Goal: Transaction & Acquisition: Book appointment/travel/reservation

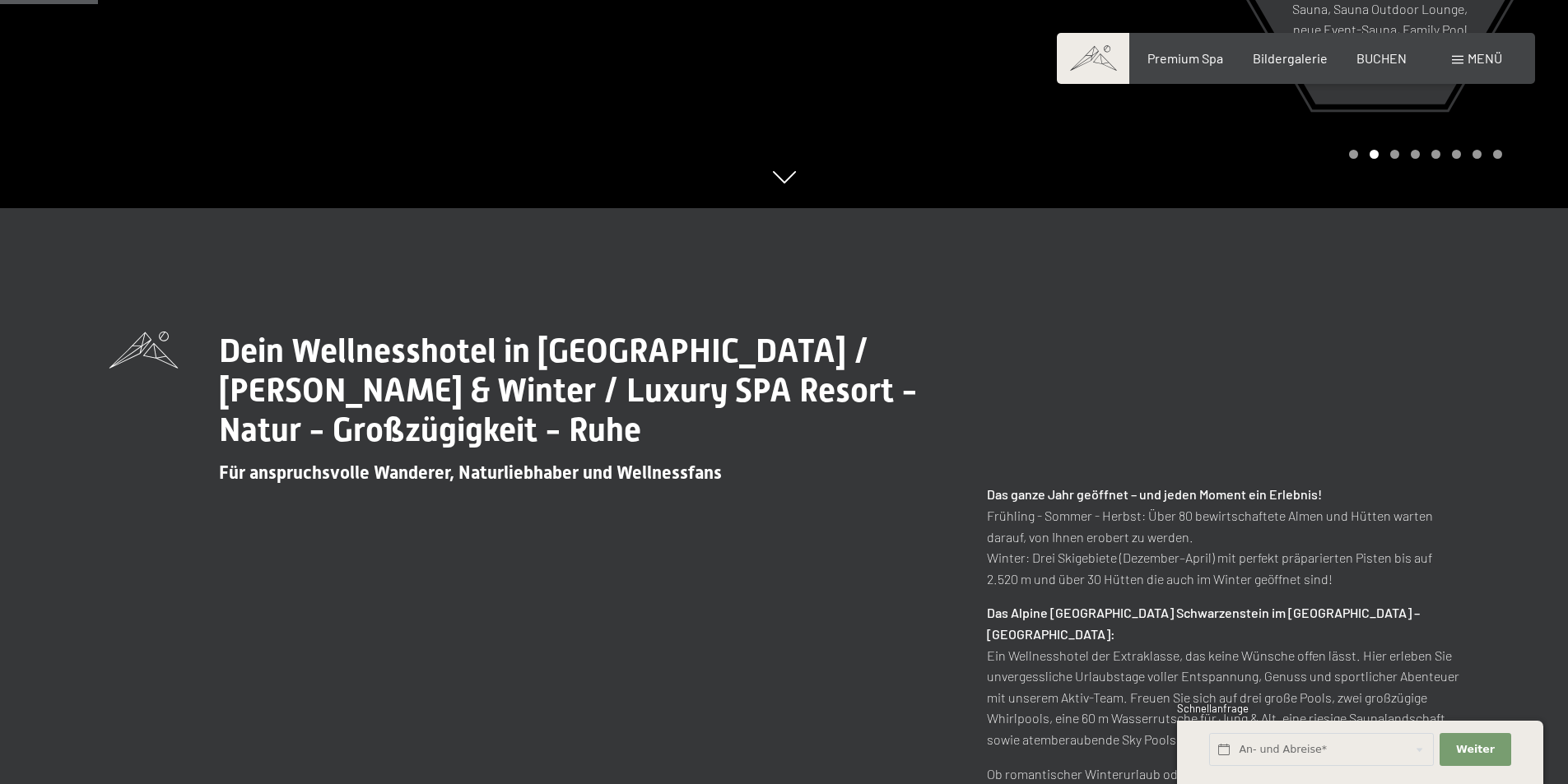
scroll to position [741, 0]
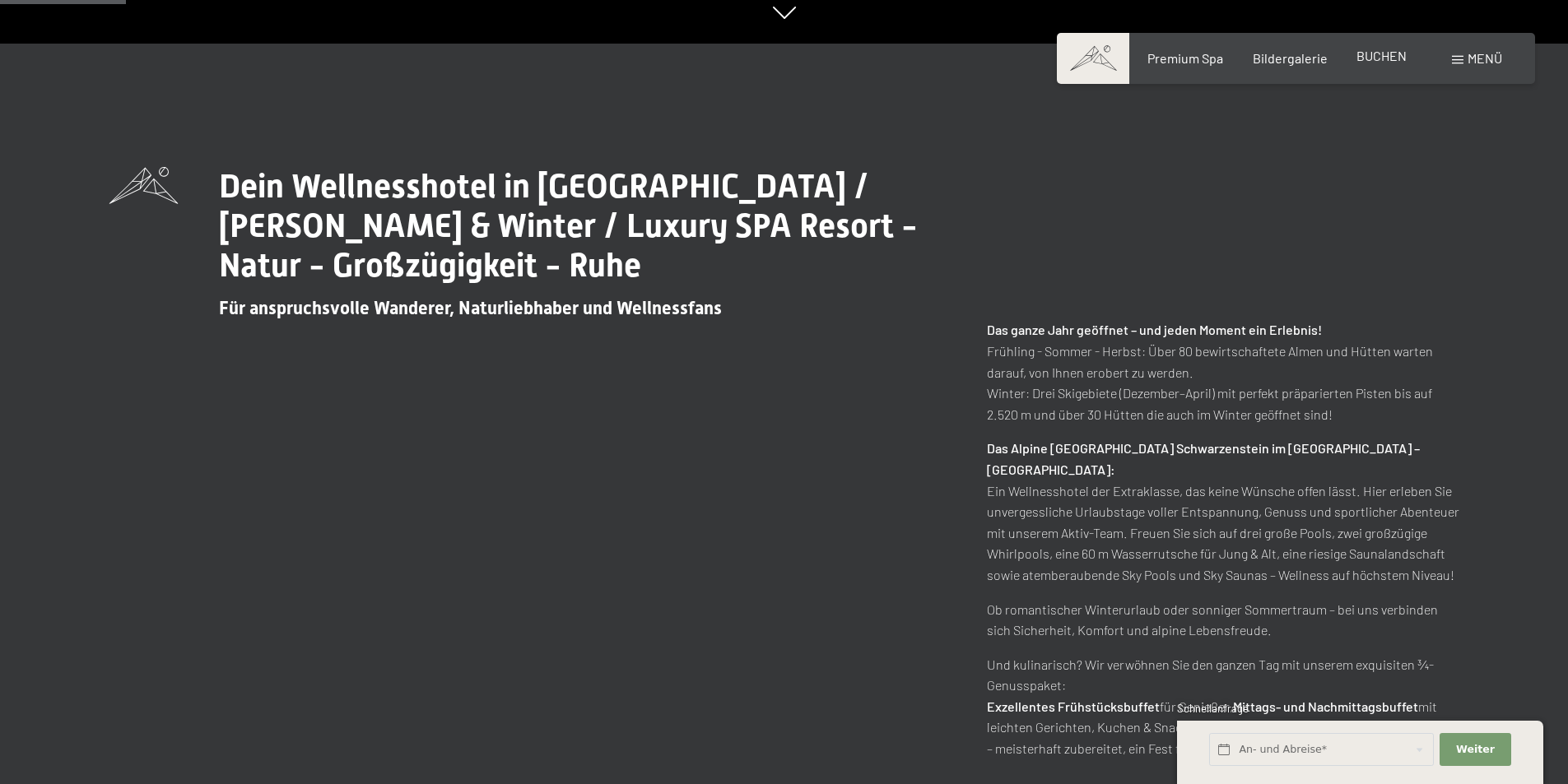
click at [1376, 62] on span "BUCHEN" at bounding box center [1382, 56] width 50 height 16
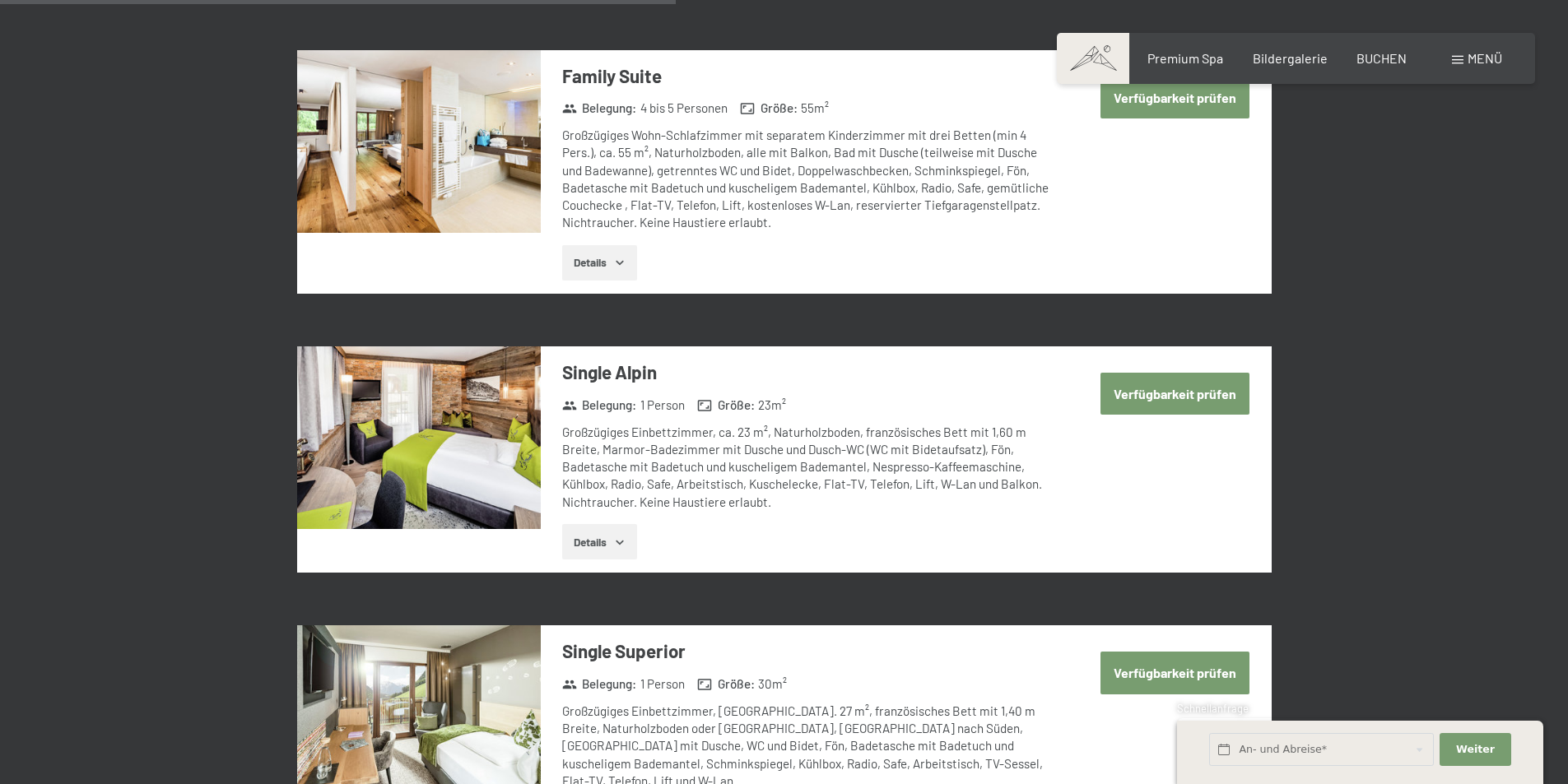
scroll to position [2387, 0]
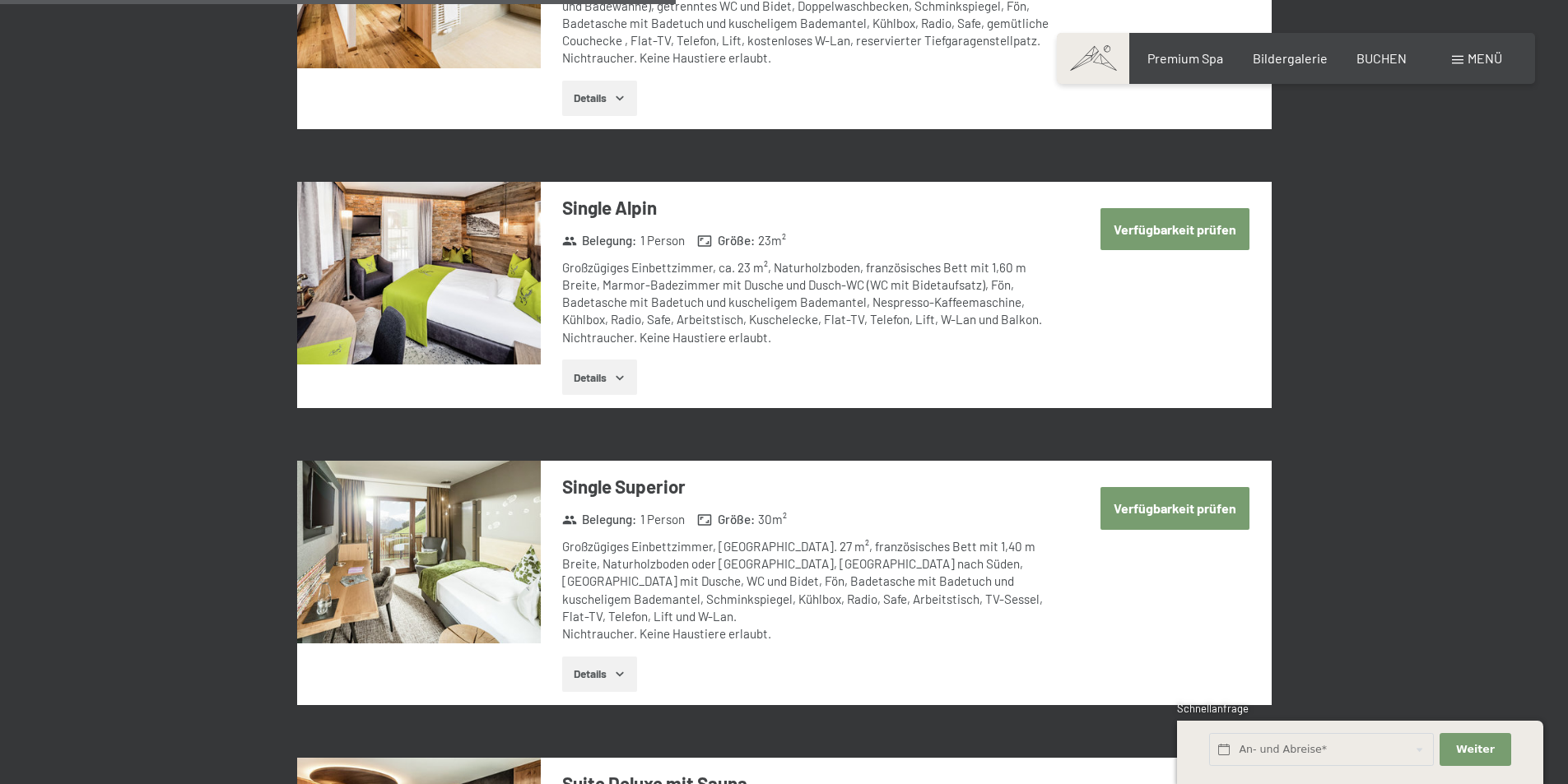
click at [1198, 67] on div "Premium Spa Bildergalerie BUCHEN" at bounding box center [1262, 58] width 346 height 18
click at [1188, 54] on span "Premium Spa" at bounding box center [1185, 56] width 75 height 16
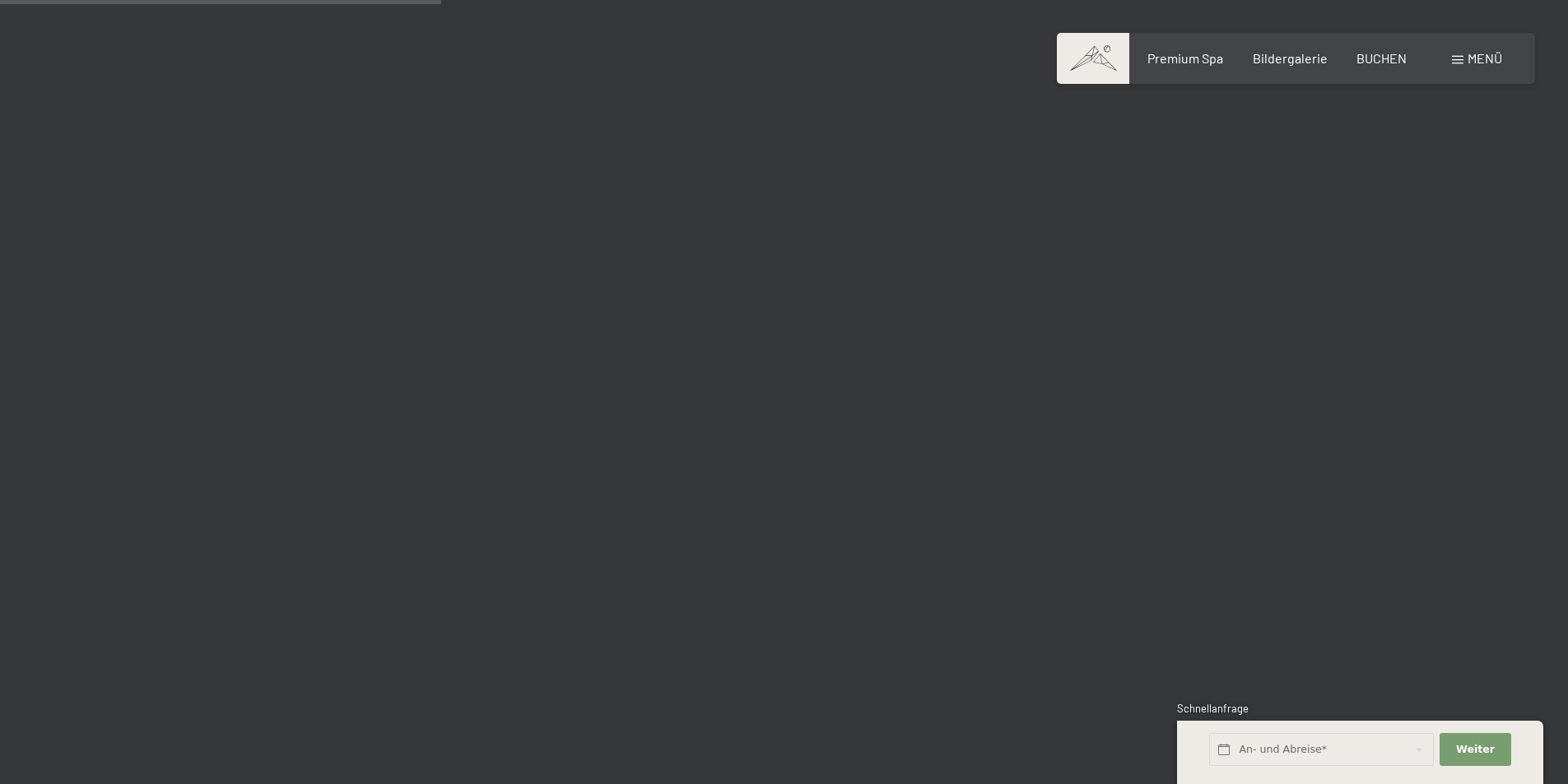
scroll to position [3374, 0]
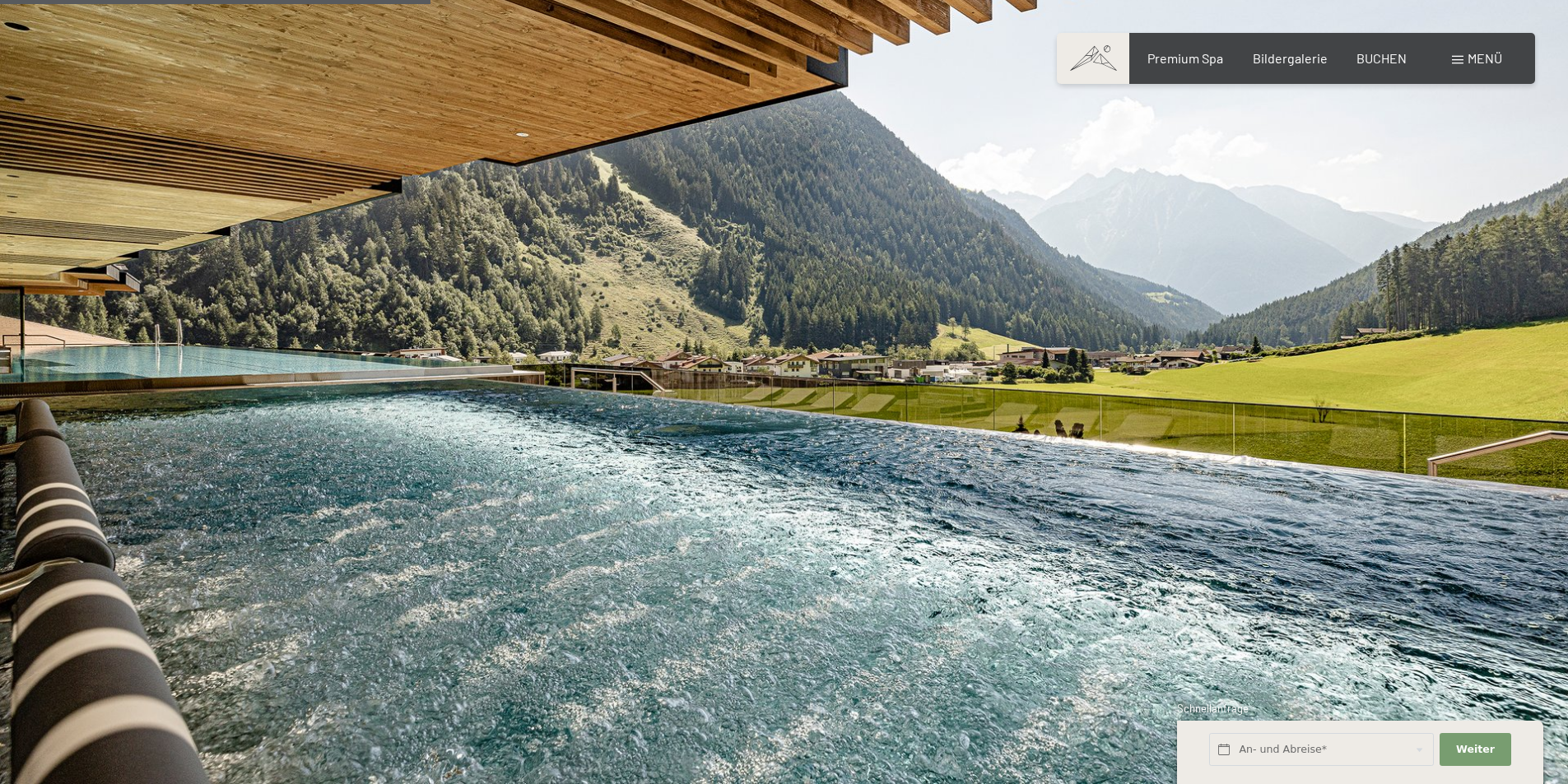
click at [1479, 63] on span "Menü" at bounding box center [1485, 58] width 35 height 16
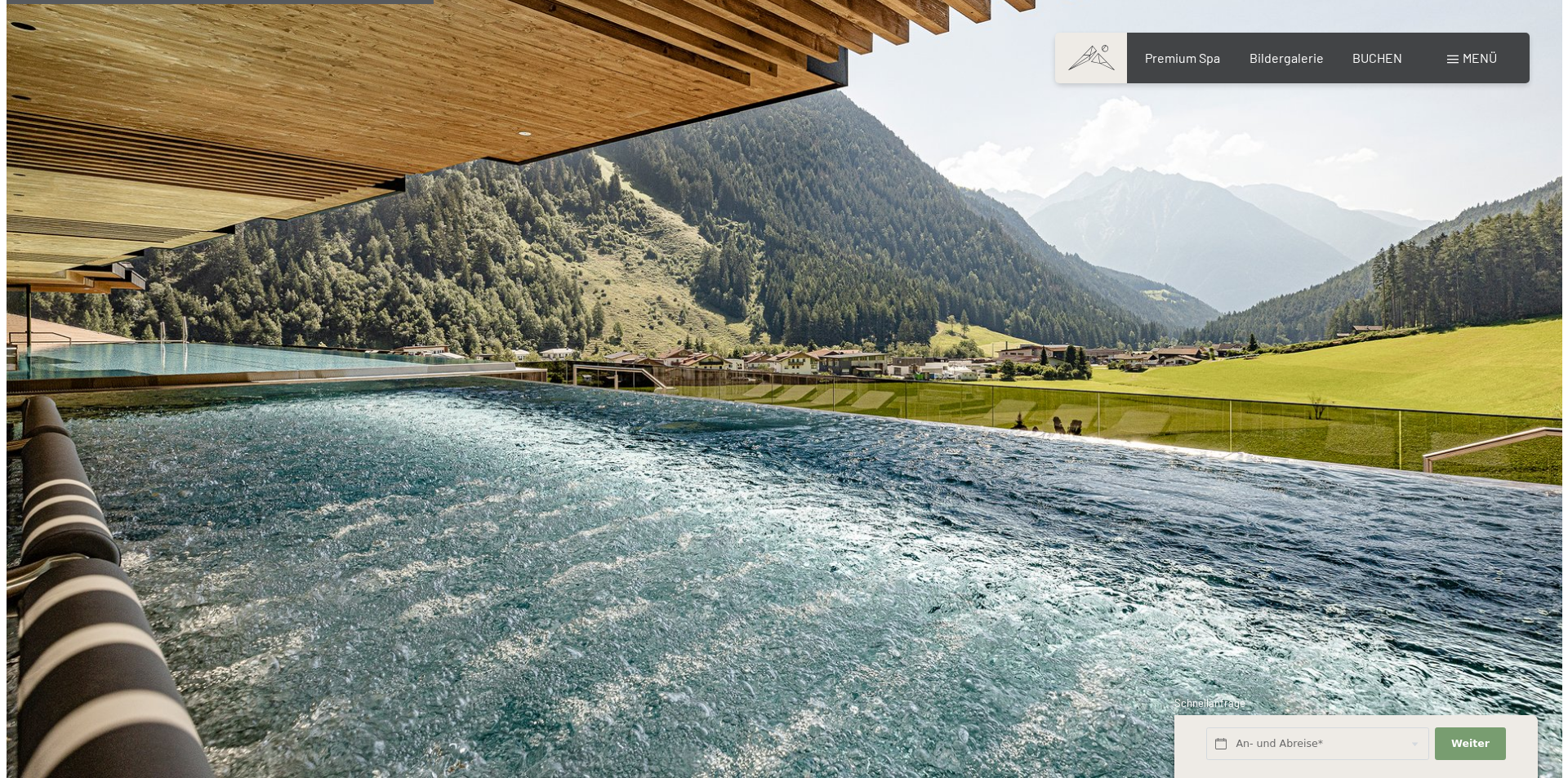
scroll to position [3356, 0]
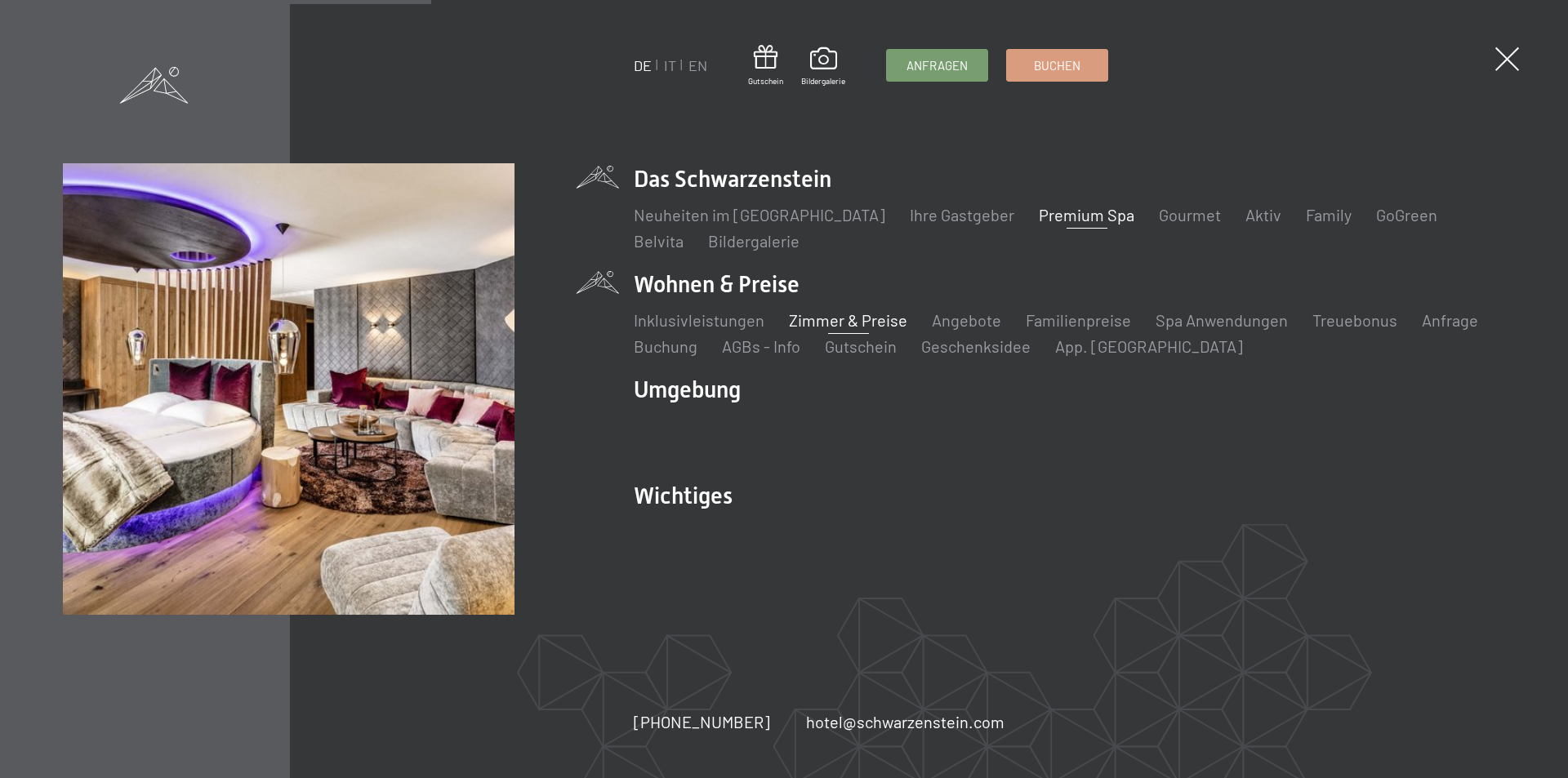
click at [887, 321] on link "Zimmer & Preise" at bounding box center [849, 320] width 119 height 20
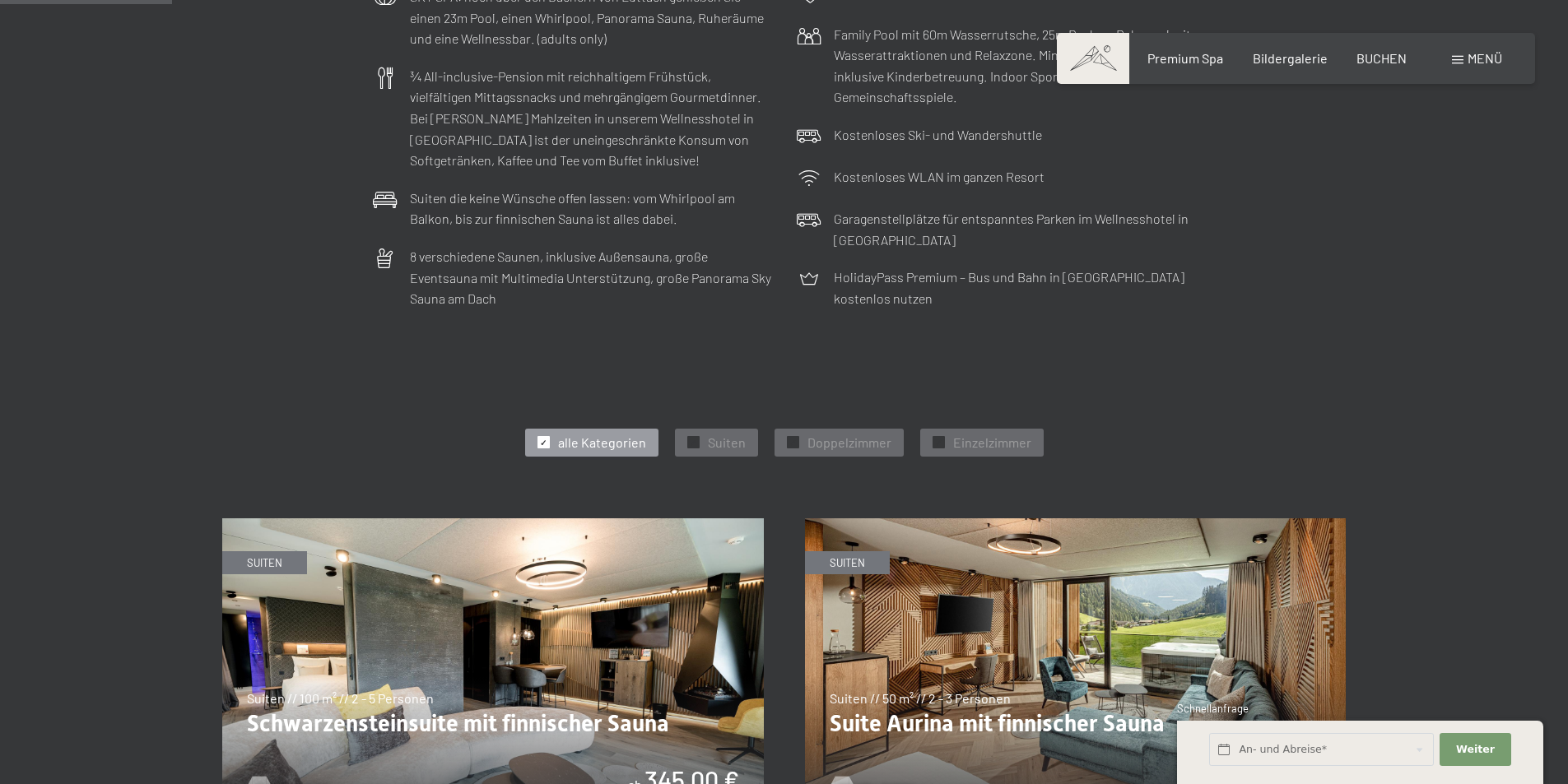
scroll to position [823, 0]
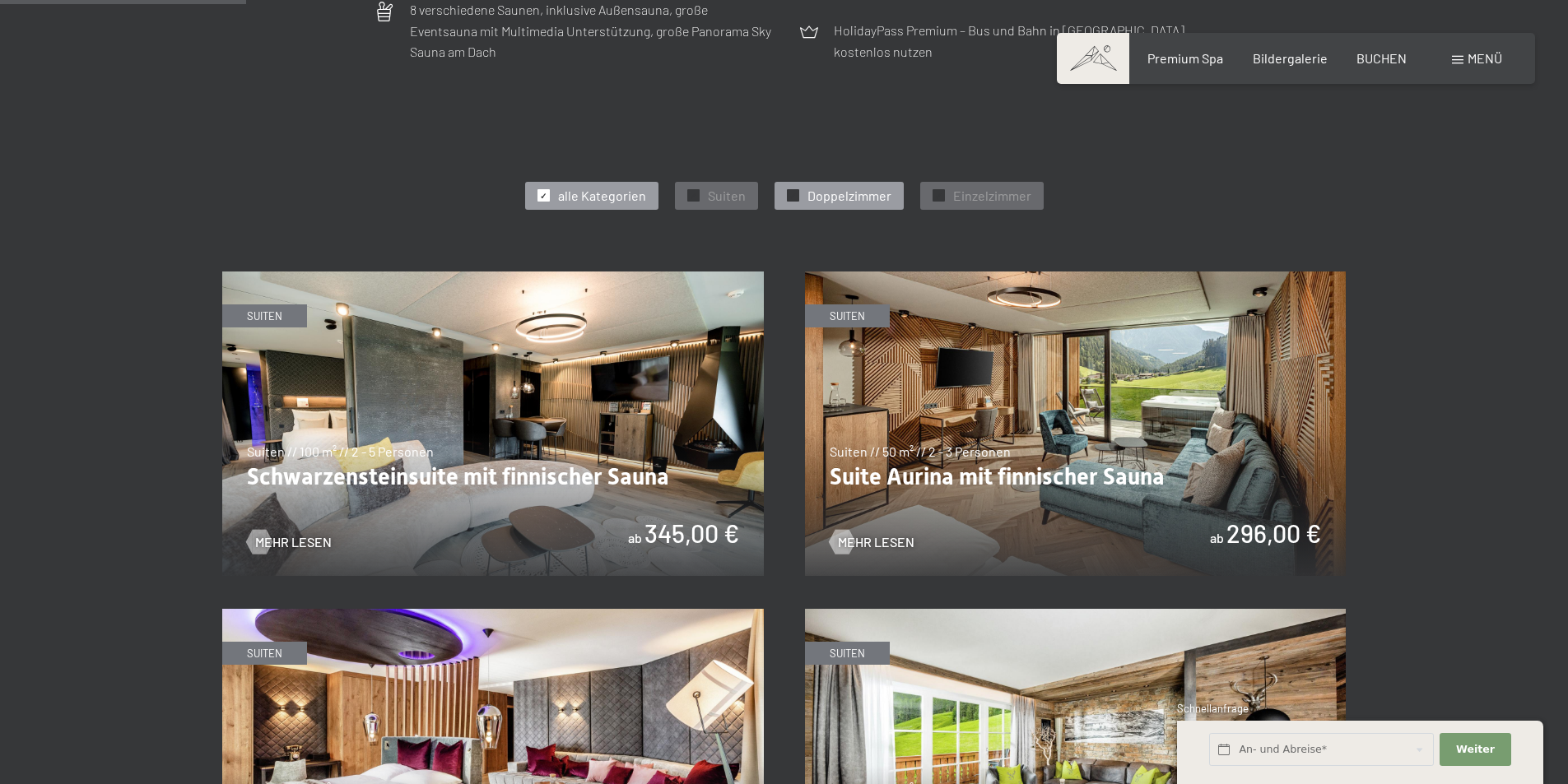
click at [815, 201] on span "Doppelzimmer" at bounding box center [849, 195] width 84 height 18
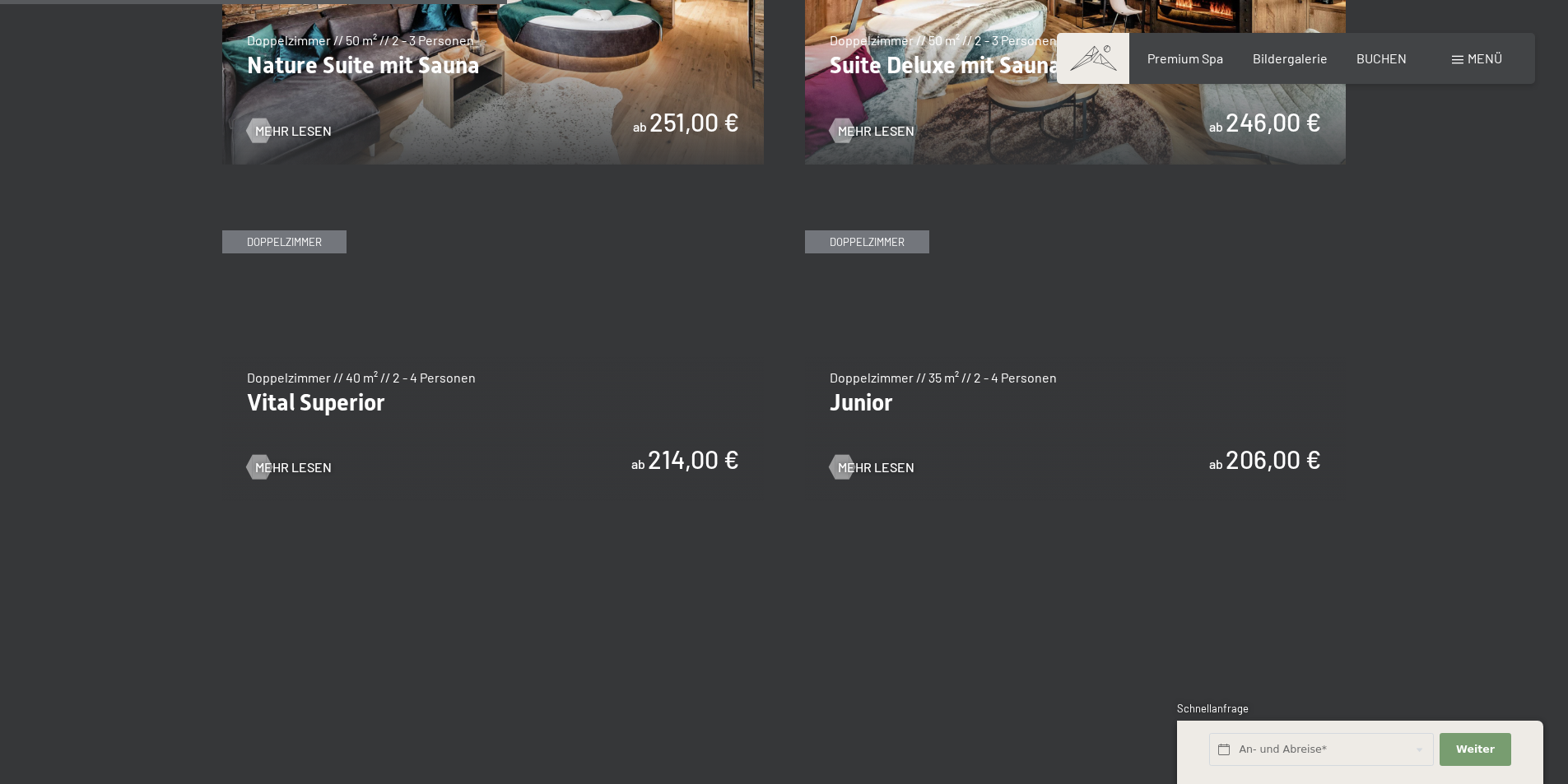
scroll to position [1152, 0]
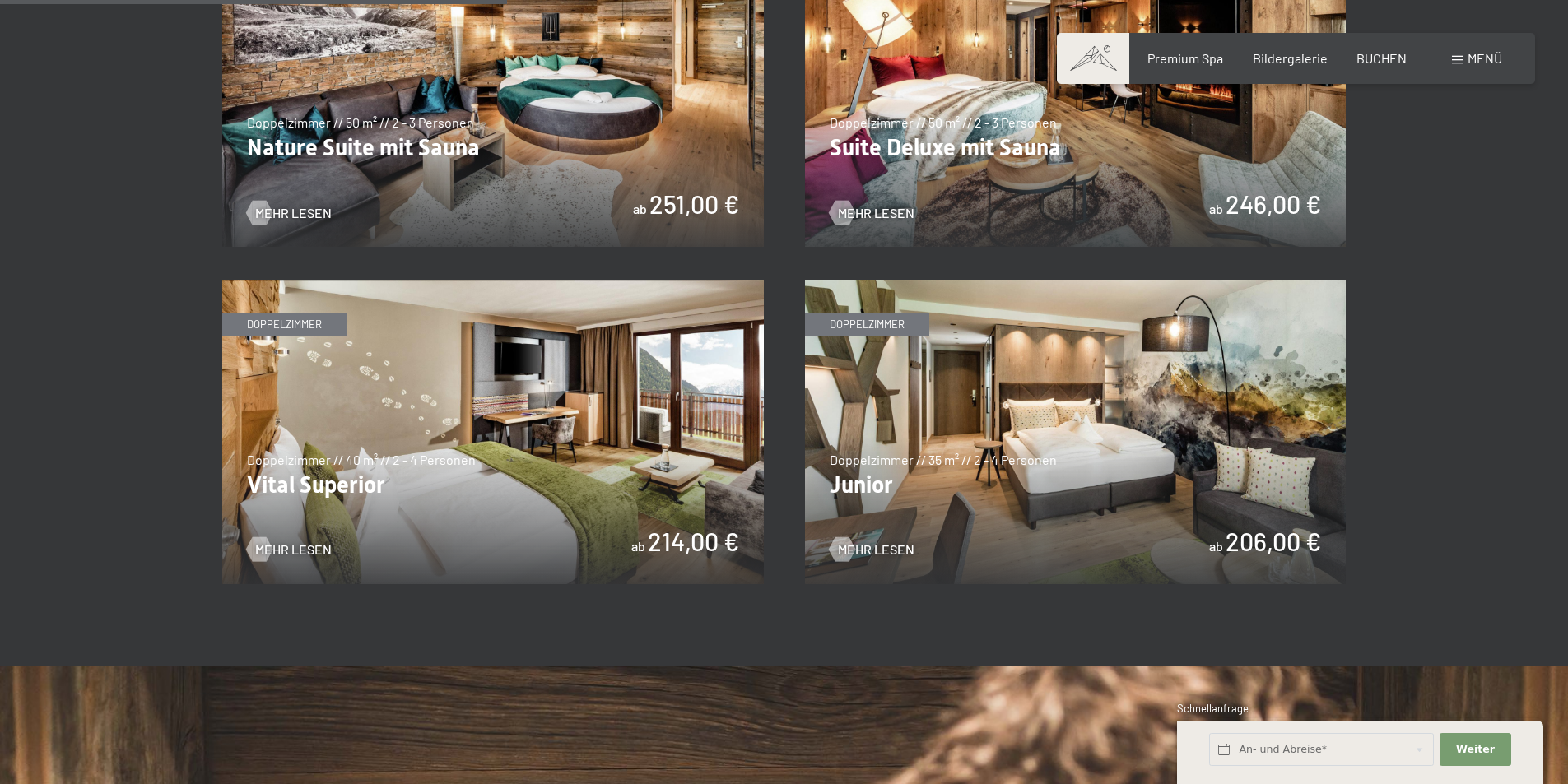
click at [465, 419] on img at bounding box center [493, 432] width 541 height 304
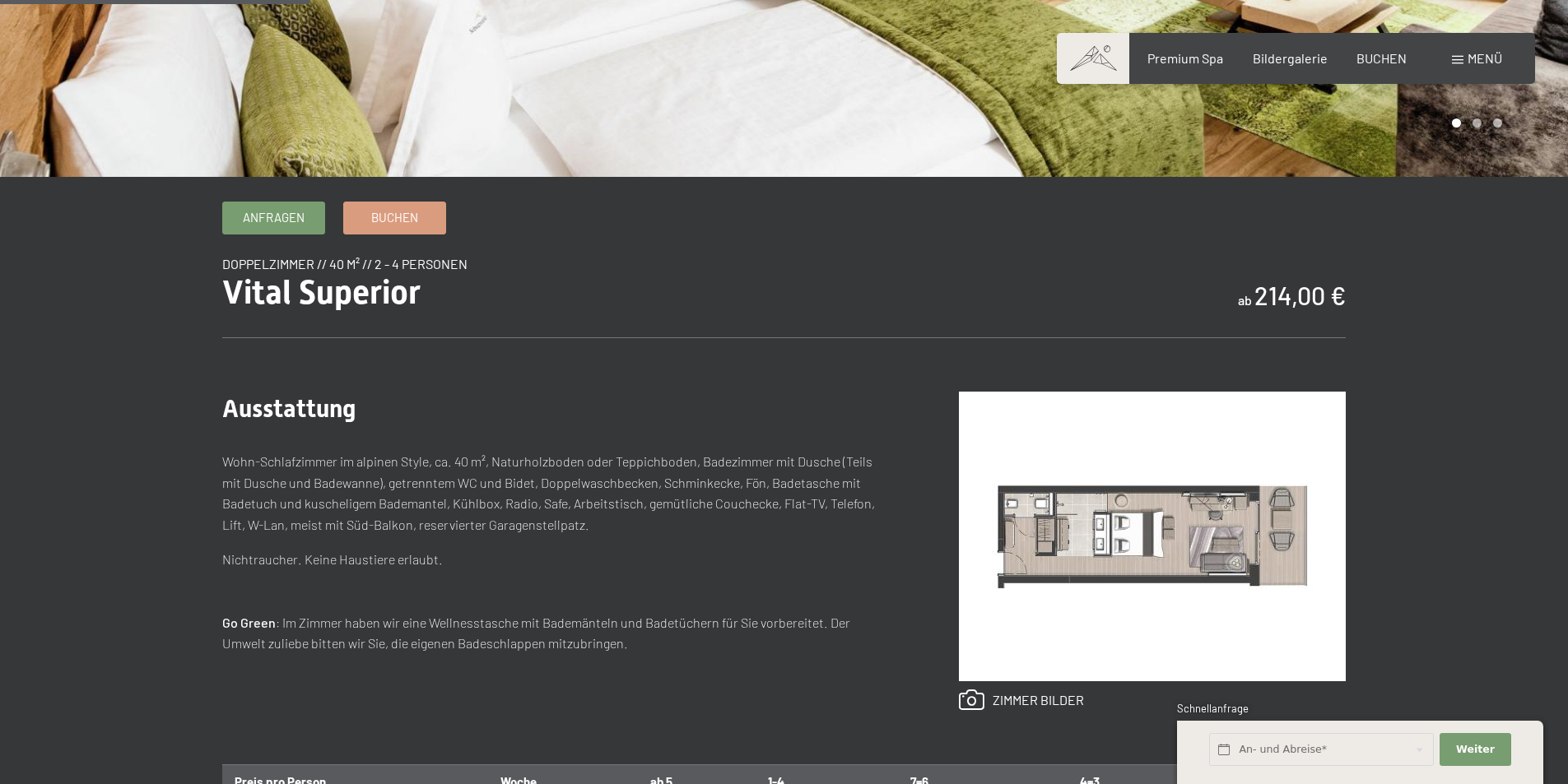
scroll to position [493, 0]
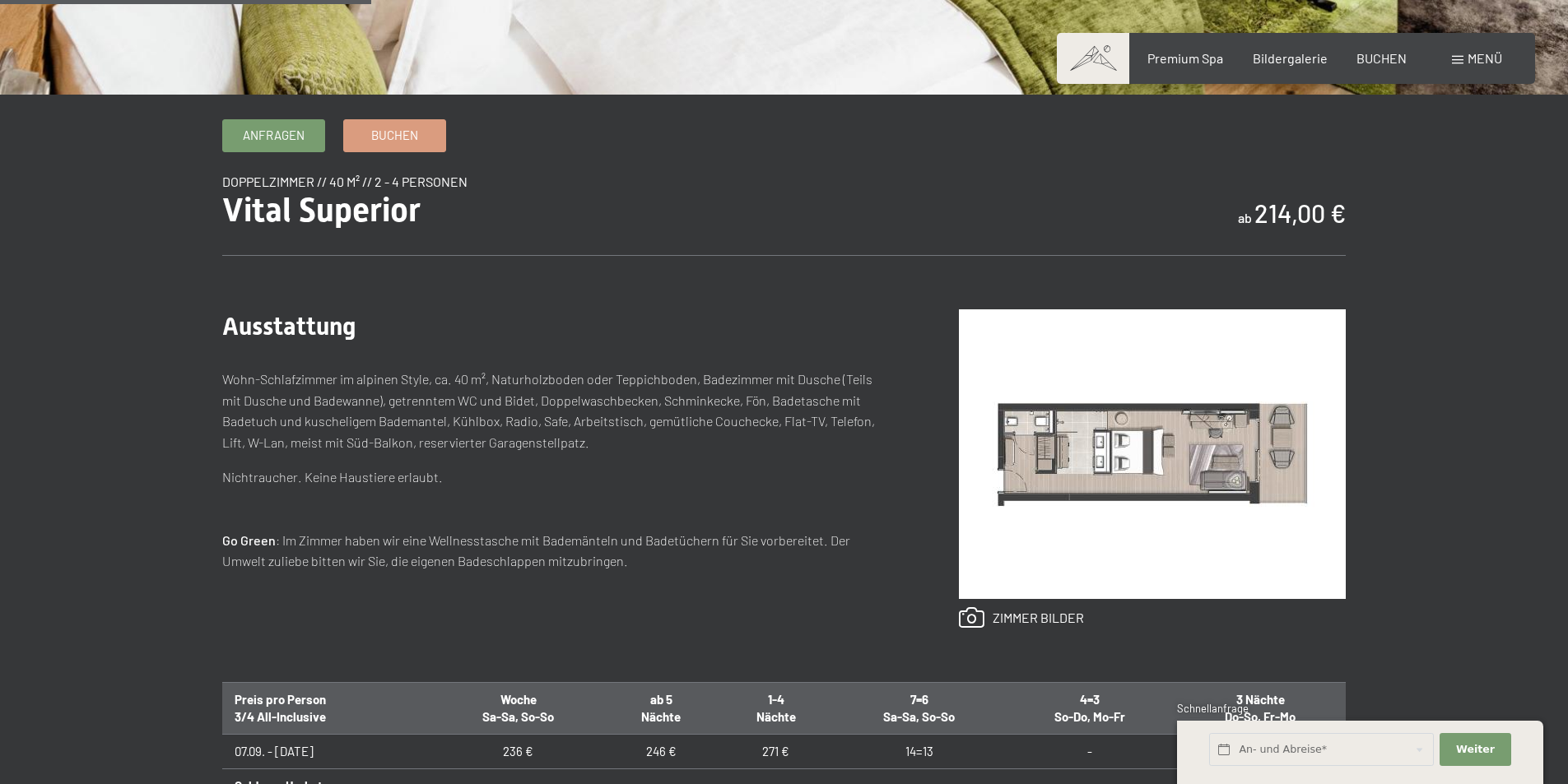
click at [1163, 452] on img at bounding box center [1152, 454] width 387 height 290
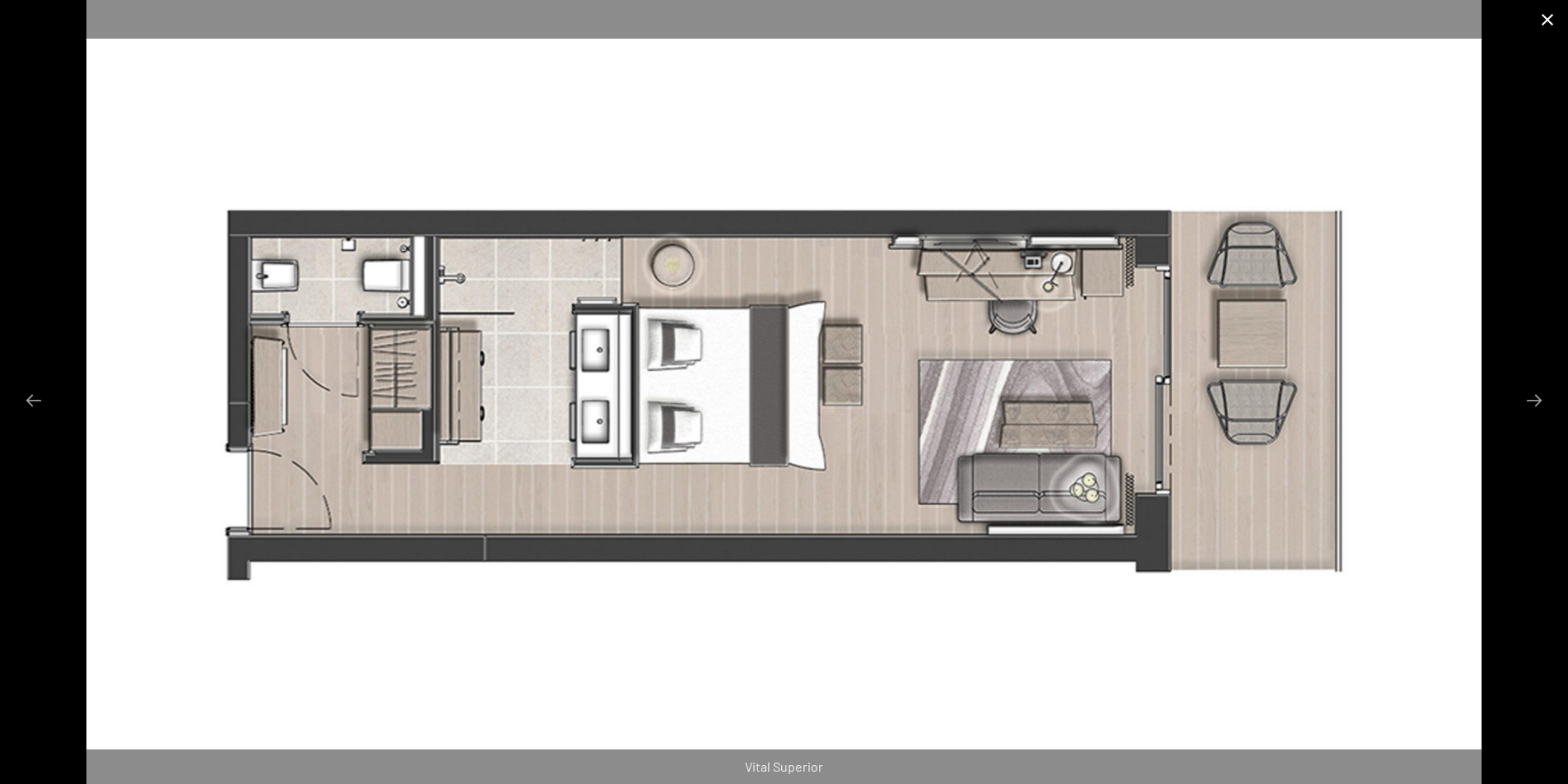
click at [1540, 16] on button "Close gallery" at bounding box center [1546, 19] width 41 height 39
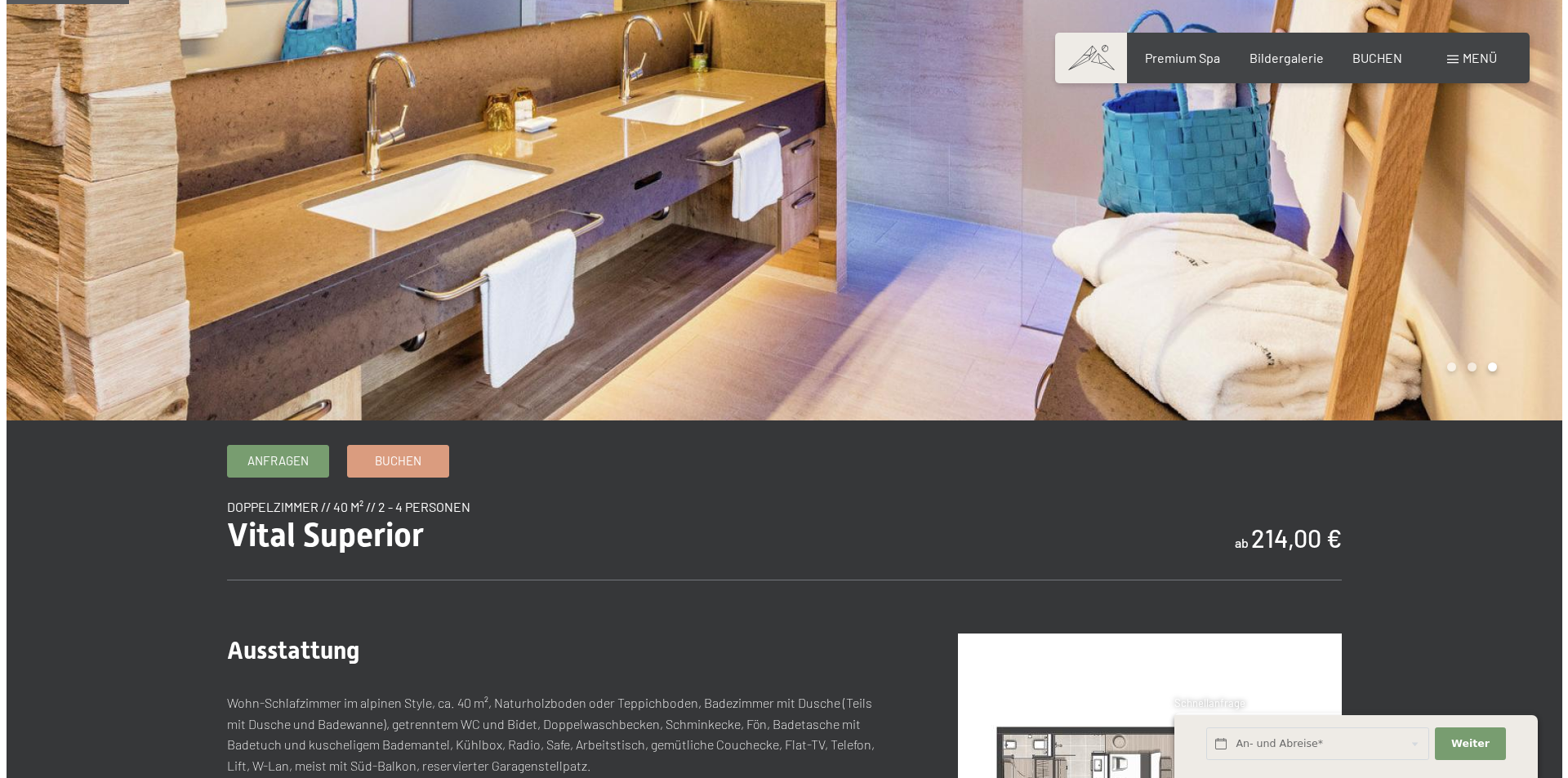
scroll to position [0, 0]
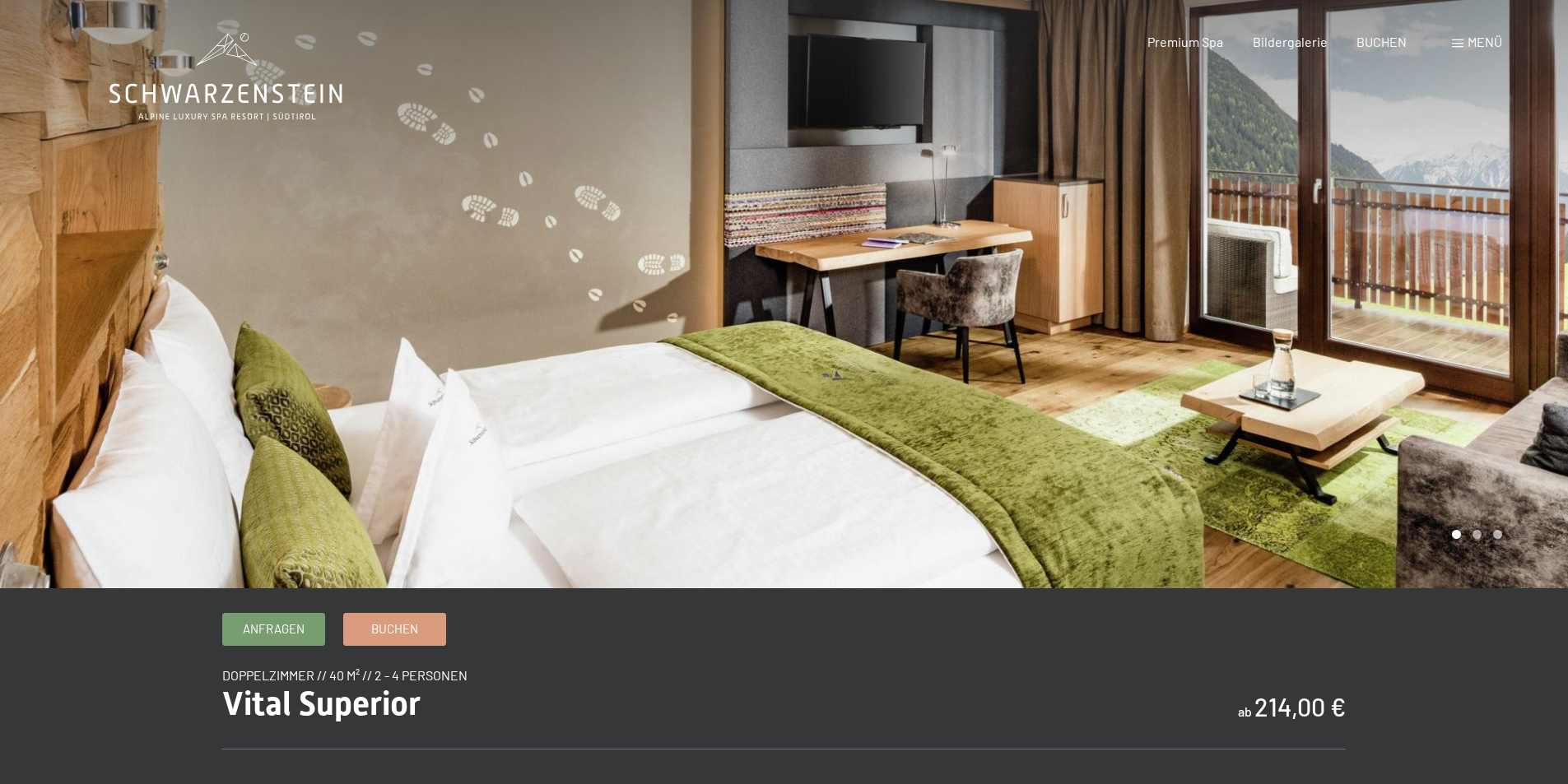
click at [1484, 42] on span "Menü" at bounding box center [1485, 42] width 35 height 16
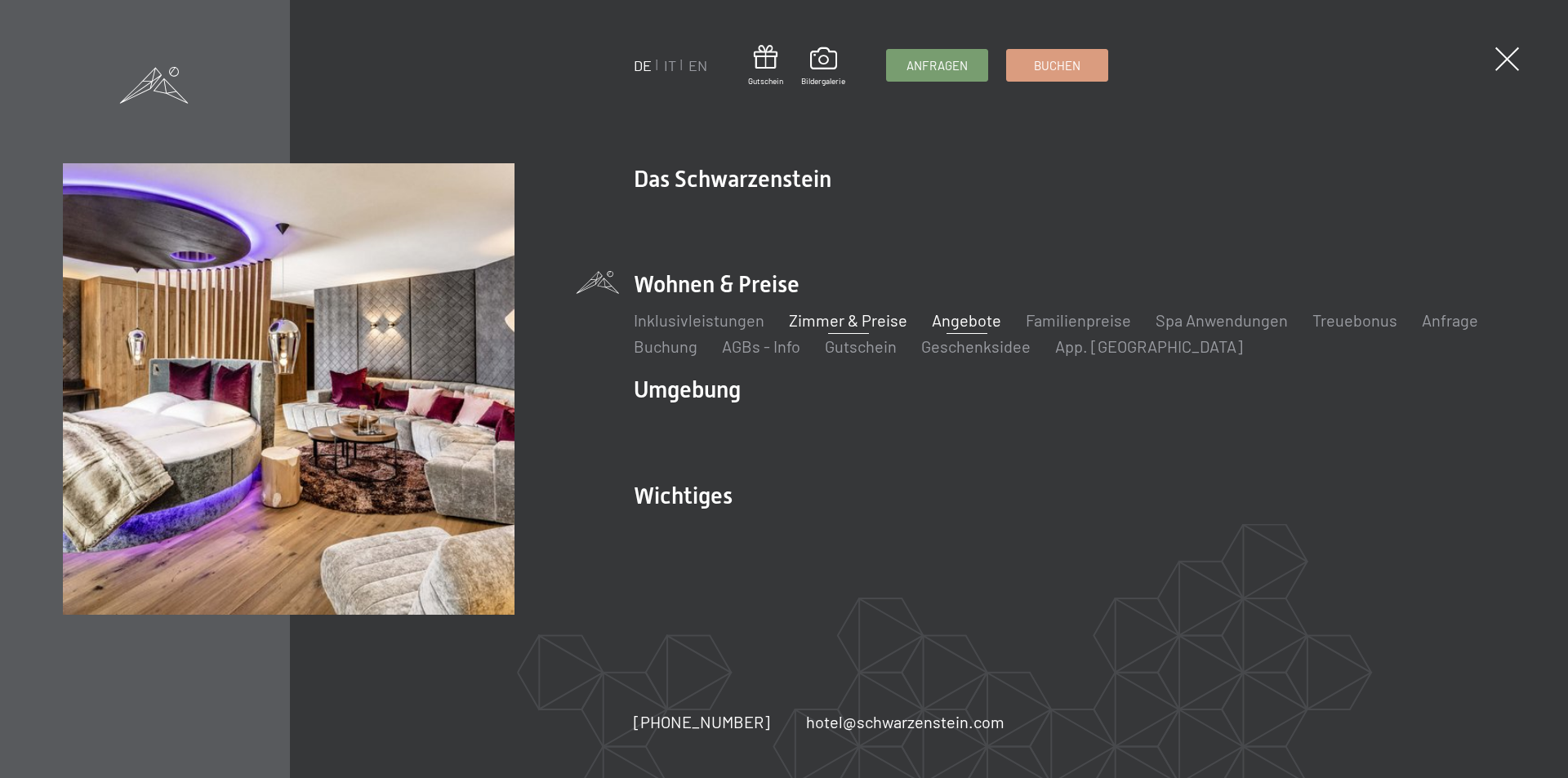
click at [965, 318] on link "Angebote" at bounding box center [966, 320] width 70 height 20
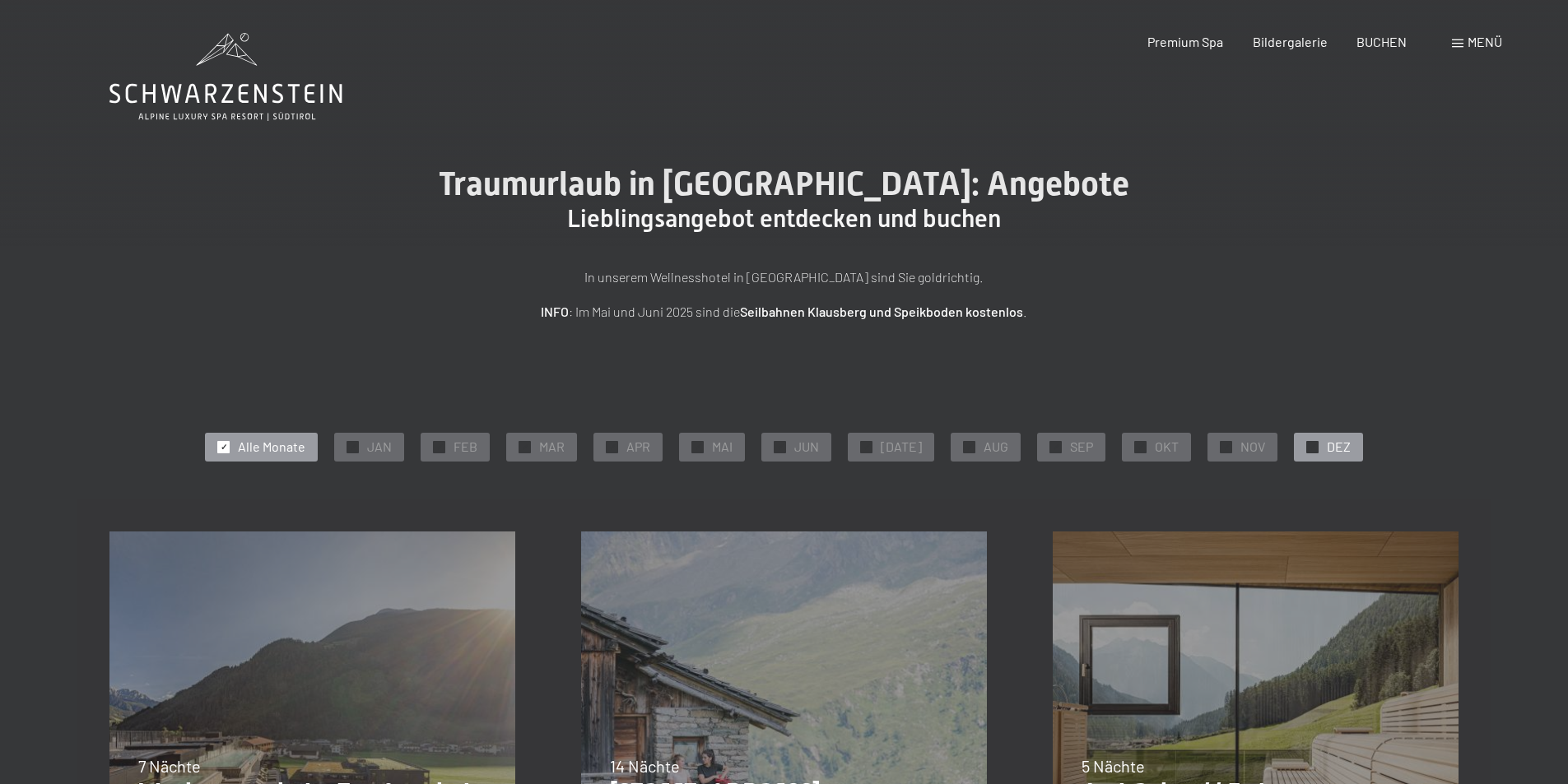
click at [1338, 446] on span "DEZ" at bounding box center [1339, 447] width 24 height 18
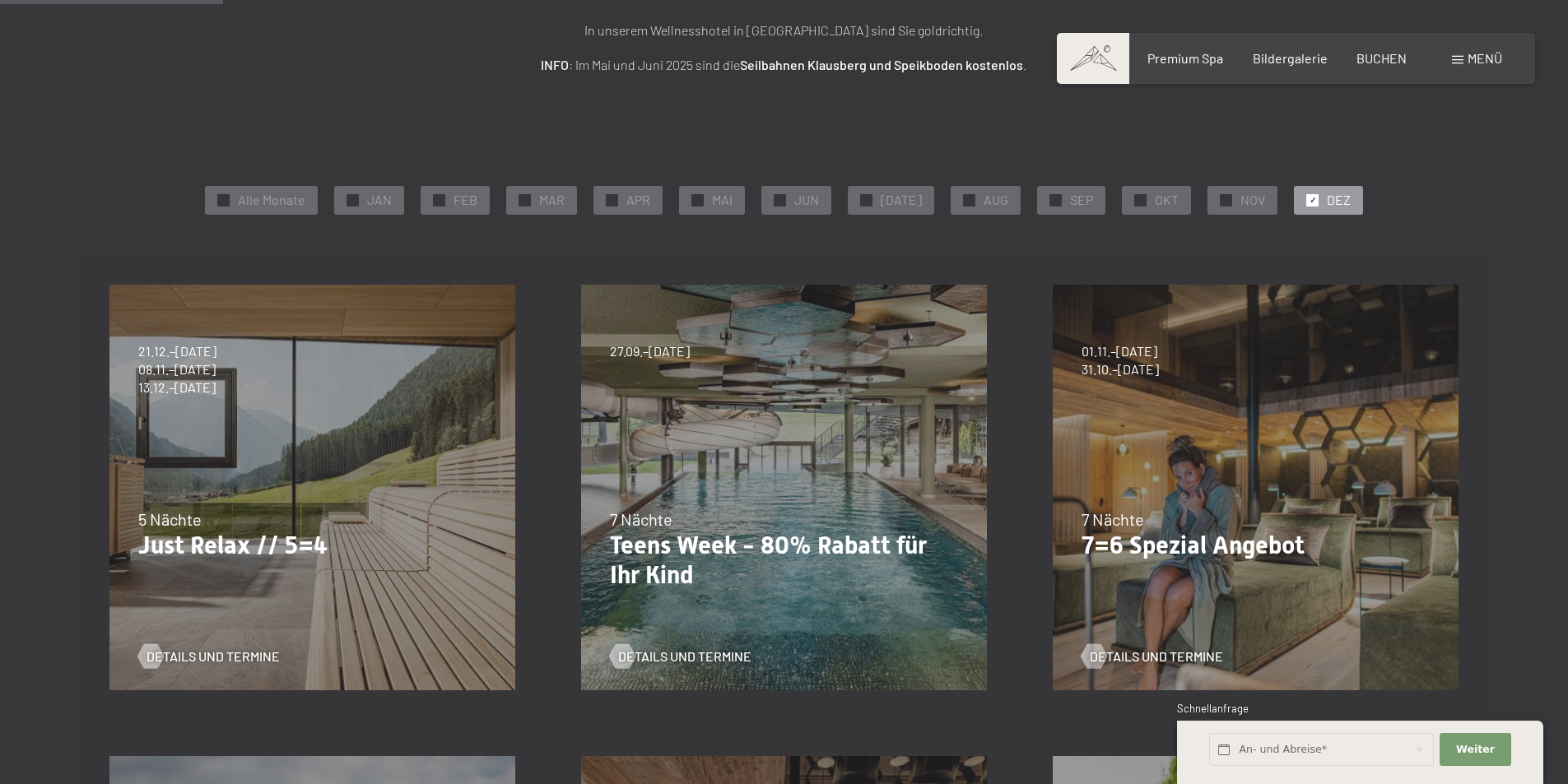
scroll to position [330, 0]
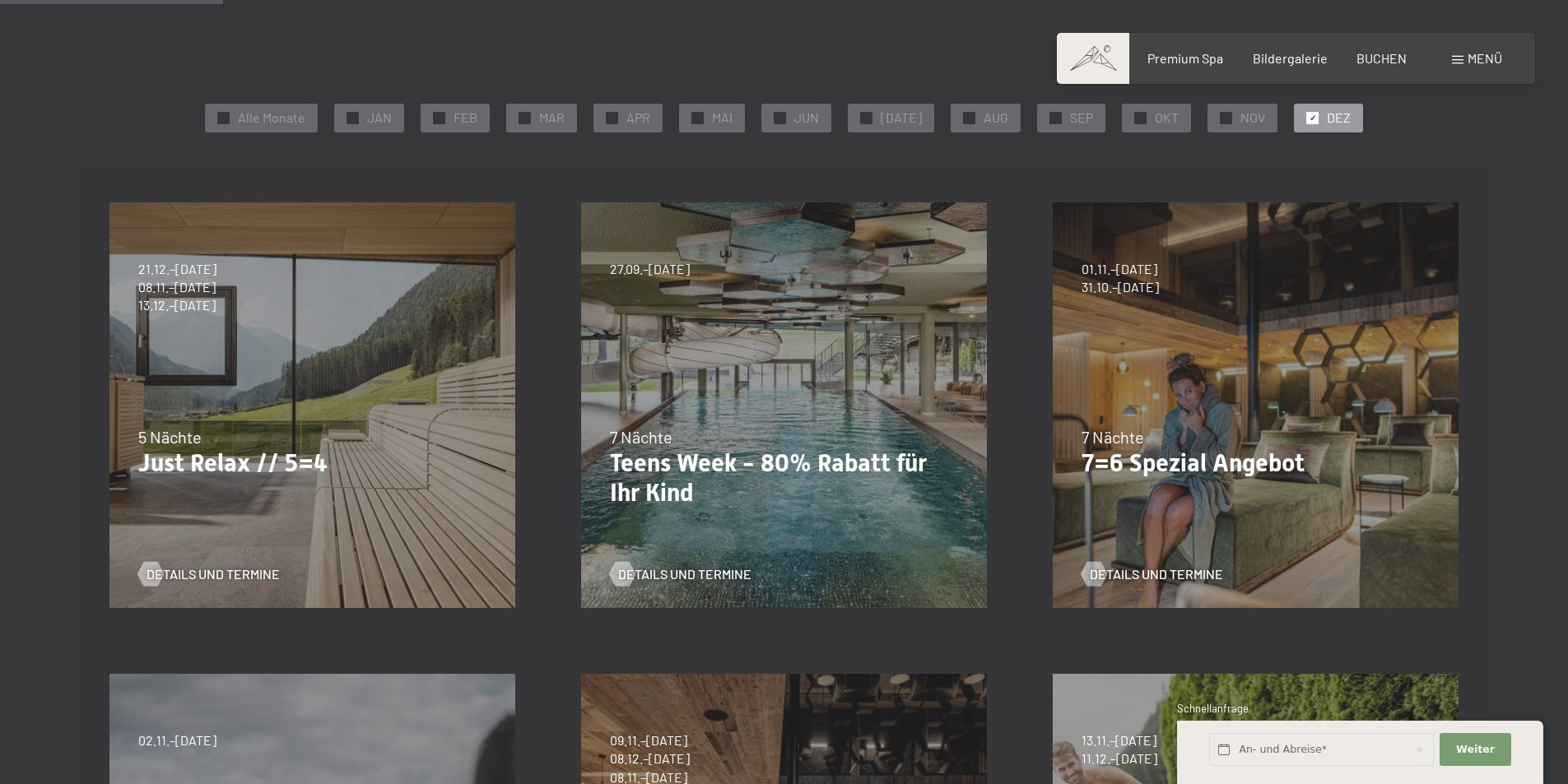
click at [228, 462] on p "Just Relax // 5=4" at bounding box center [311, 463] width 348 height 29
click at [198, 567] on span "Details und Termine" at bounding box center [230, 574] width 134 height 18
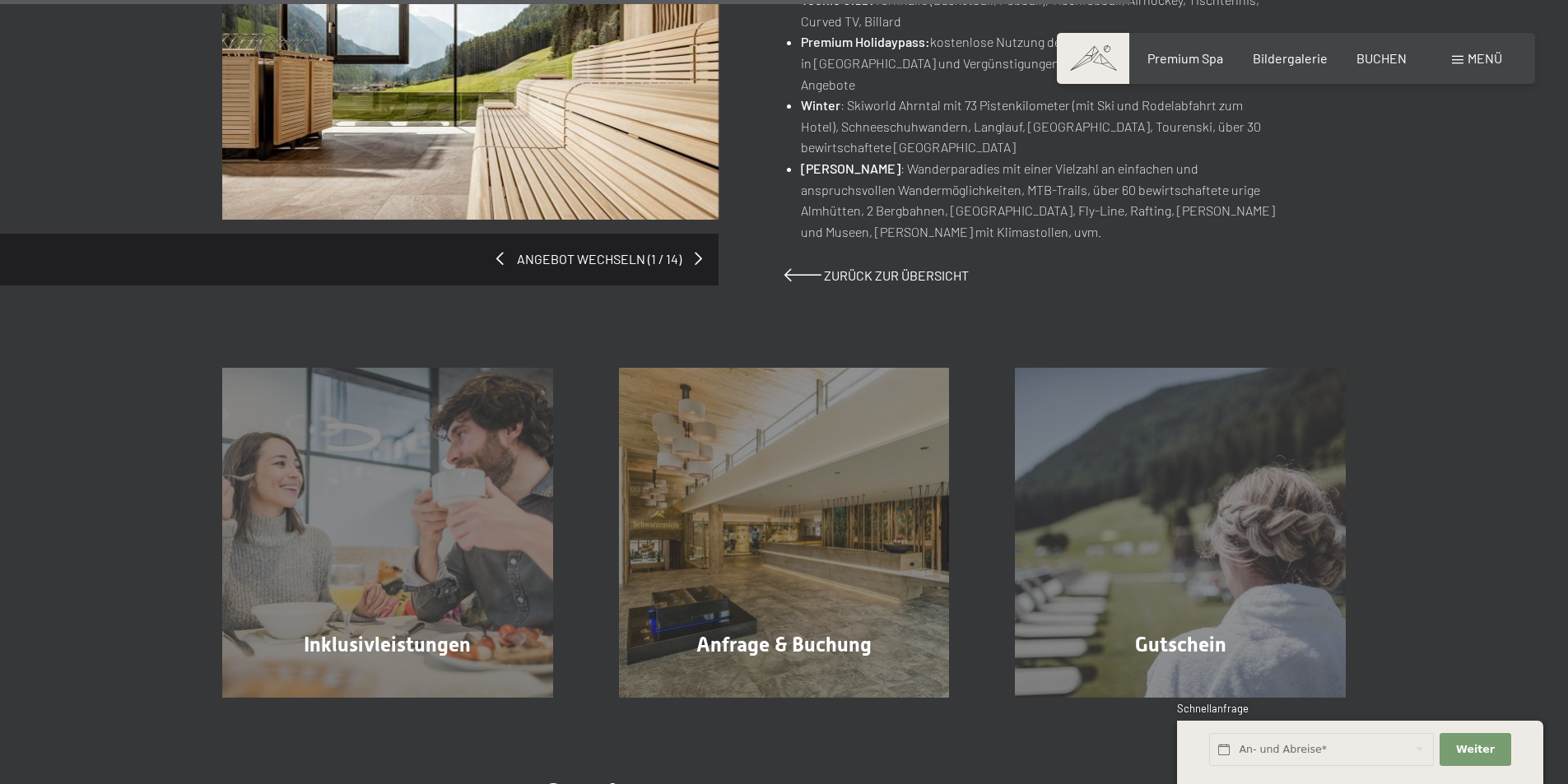
scroll to position [1481, 0]
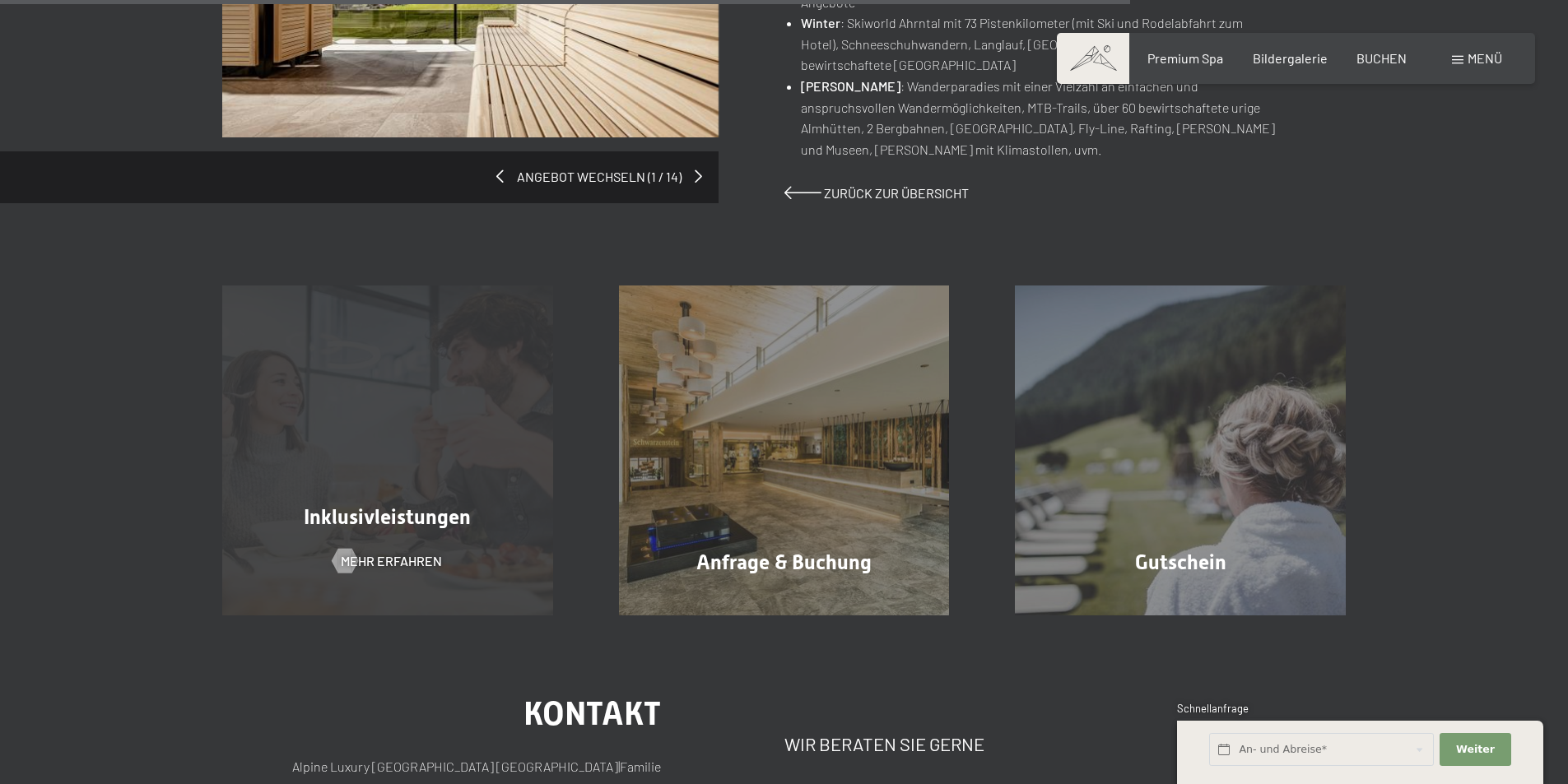
click at [434, 474] on div "Inklusivleistungen Mehr erfahren" at bounding box center [387, 450] width 396 height 330
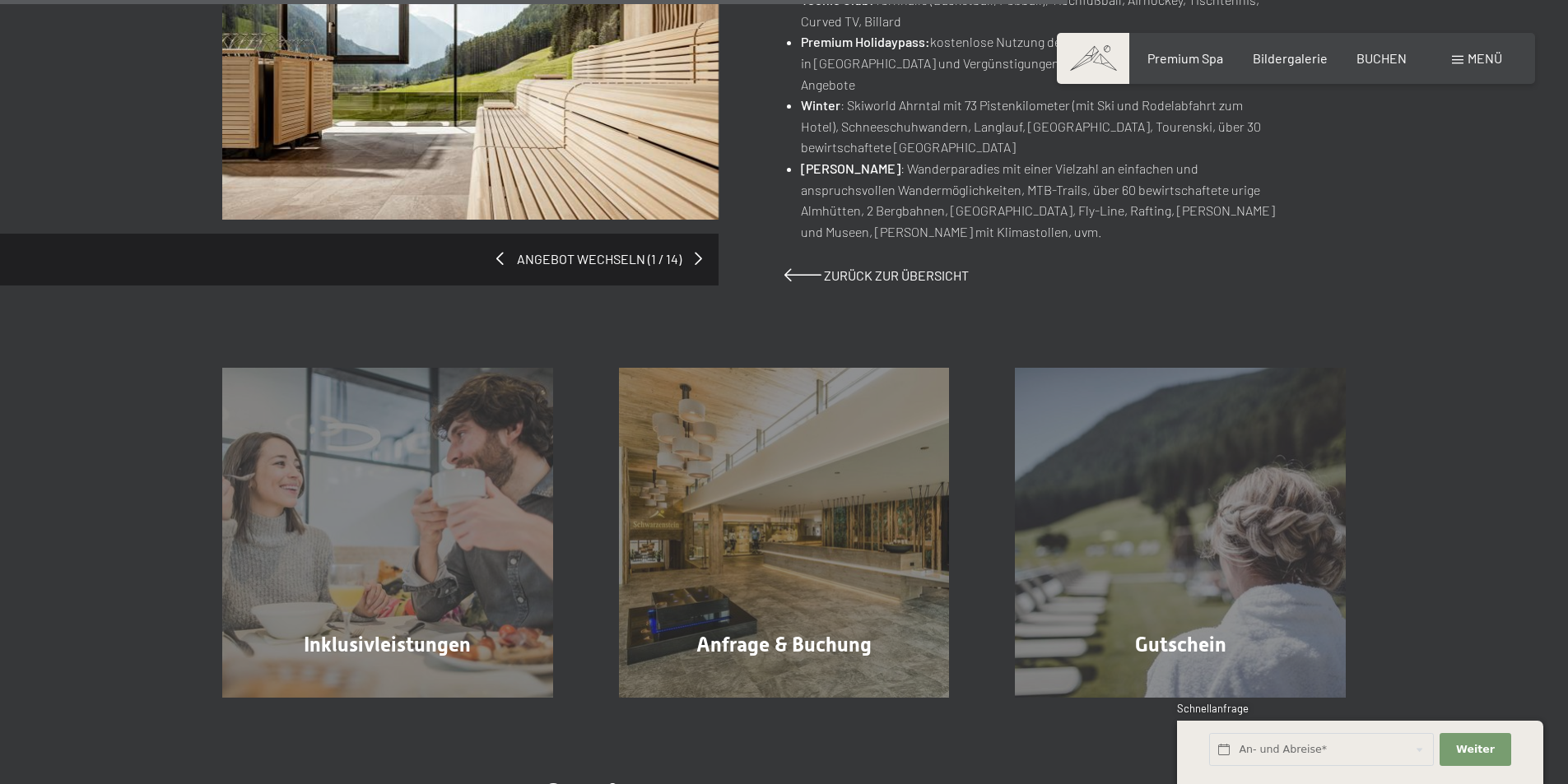
scroll to position [1564, 0]
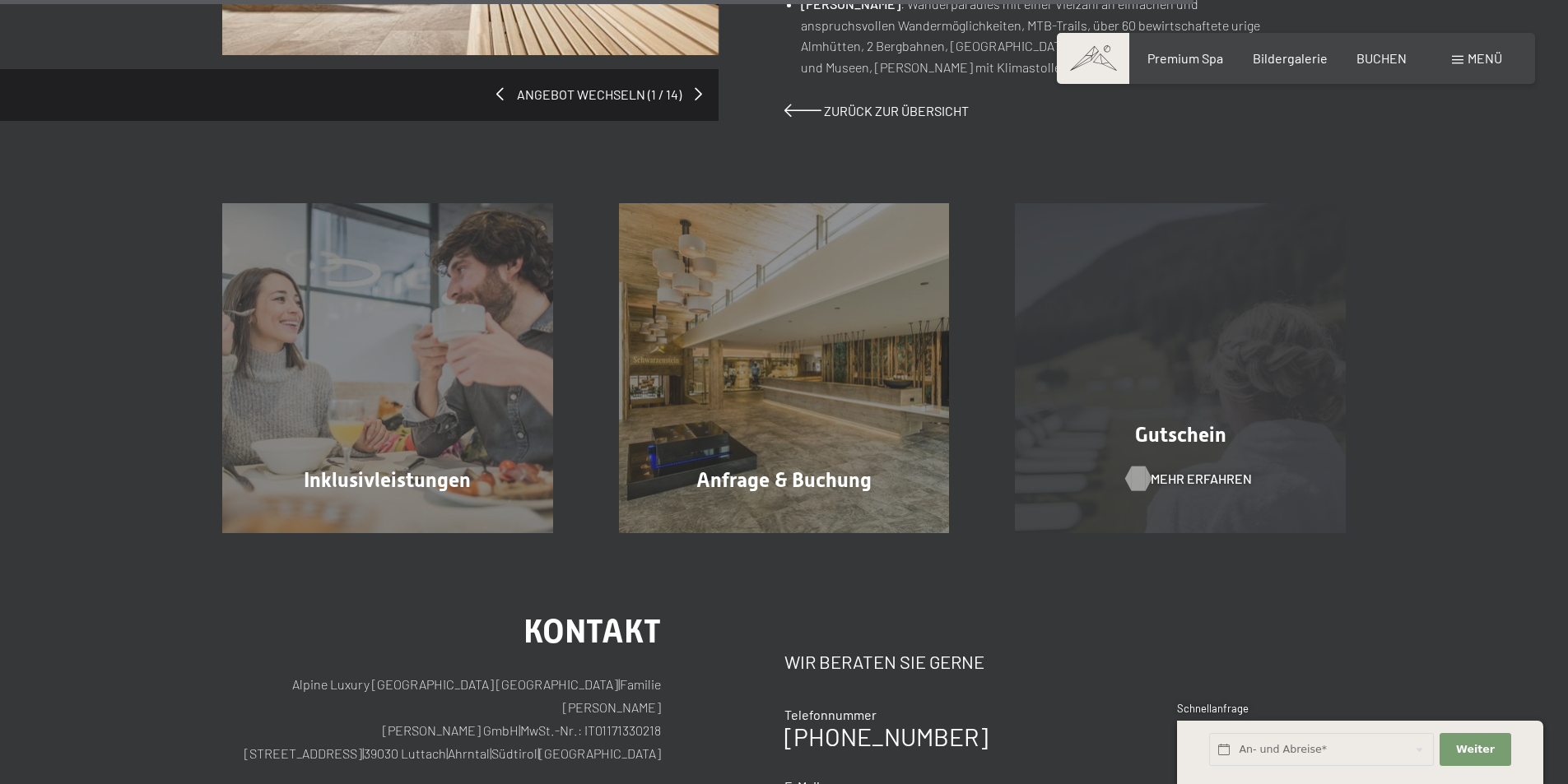
click at [1165, 470] on span "Mehr erfahren" at bounding box center [1201, 479] width 101 height 18
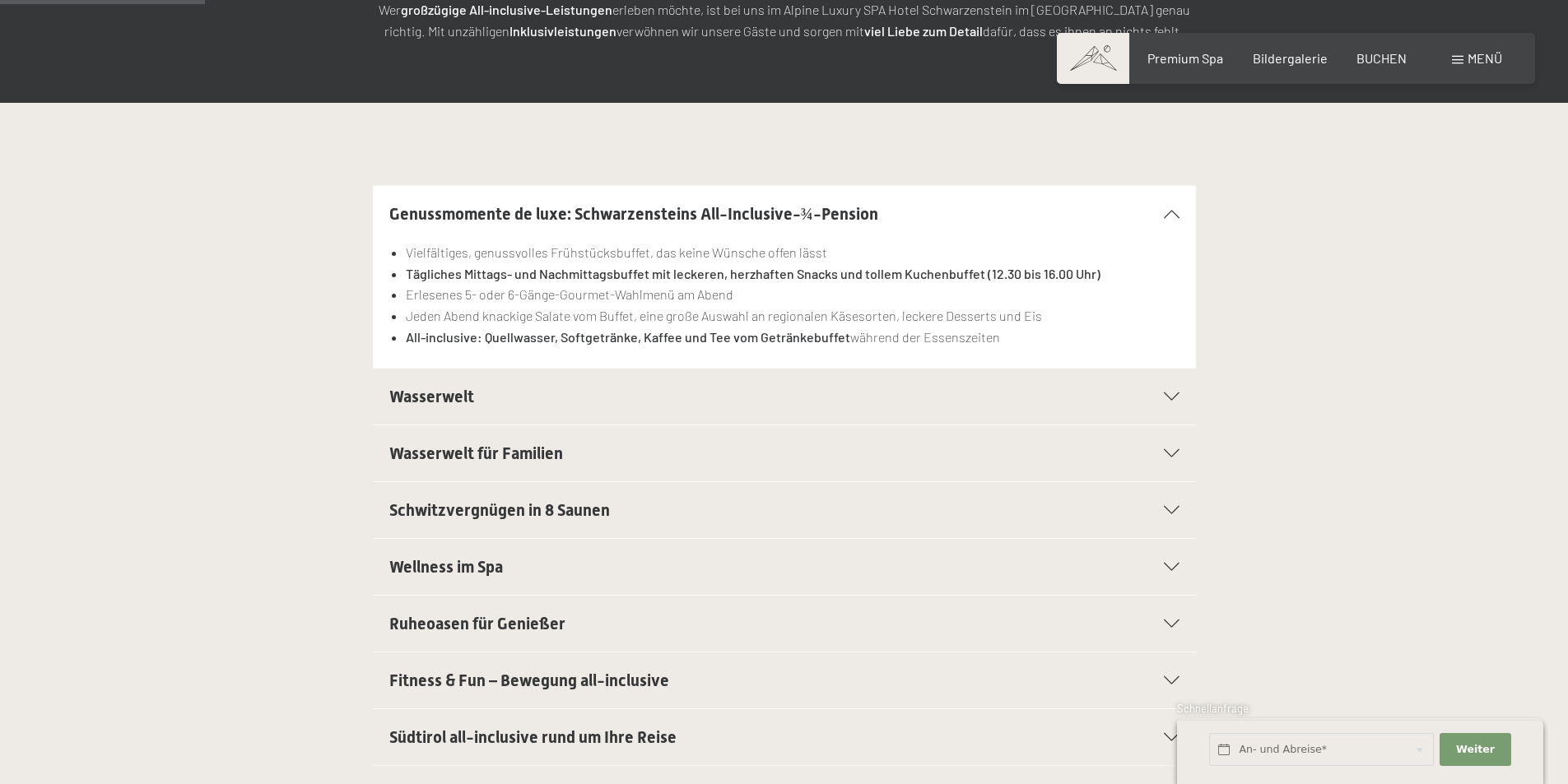
scroll to position [411, 0]
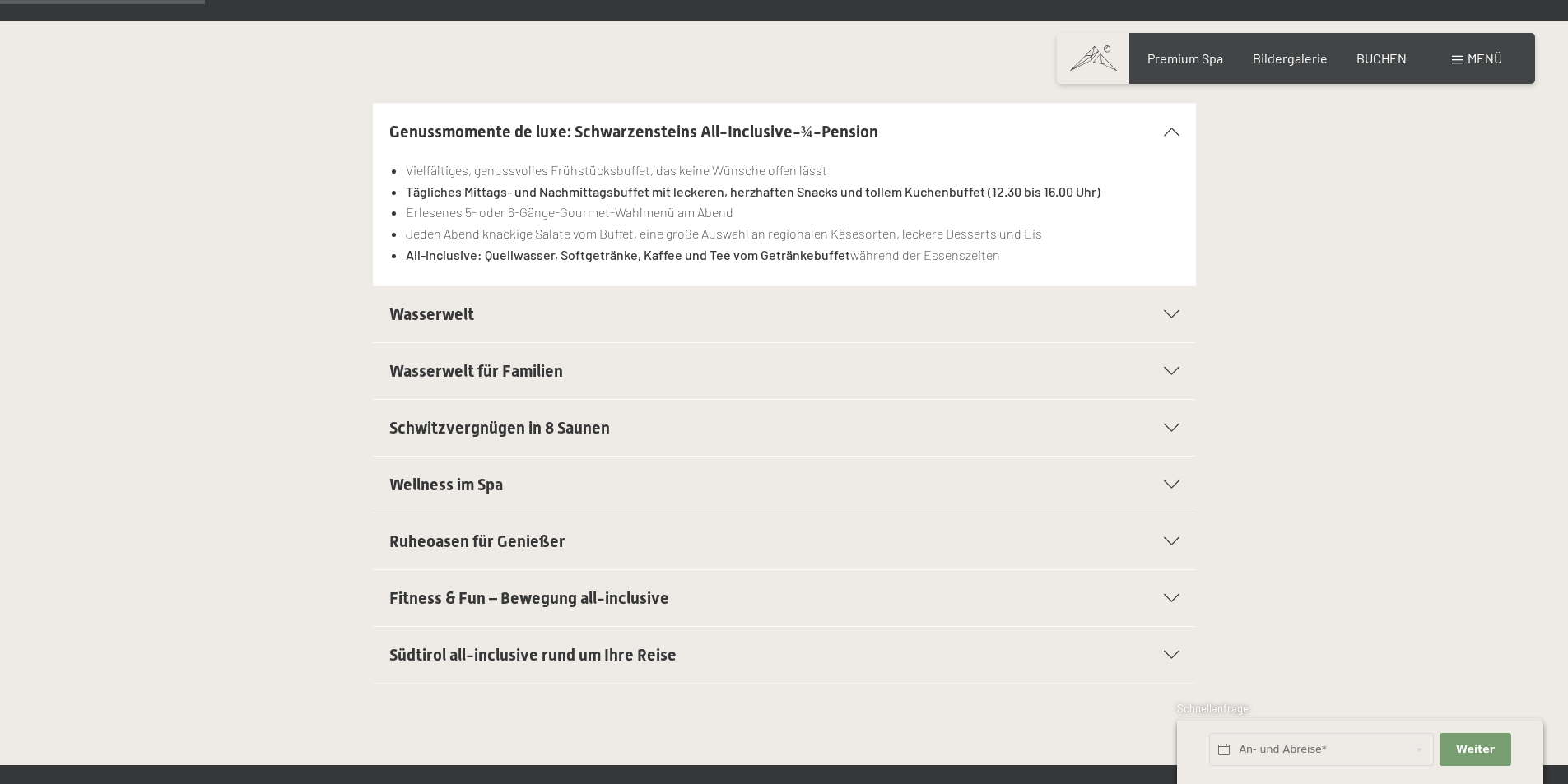
click at [458, 314] on span "Wasserwelt" at bounding box center [432, 314] width 85 height 20
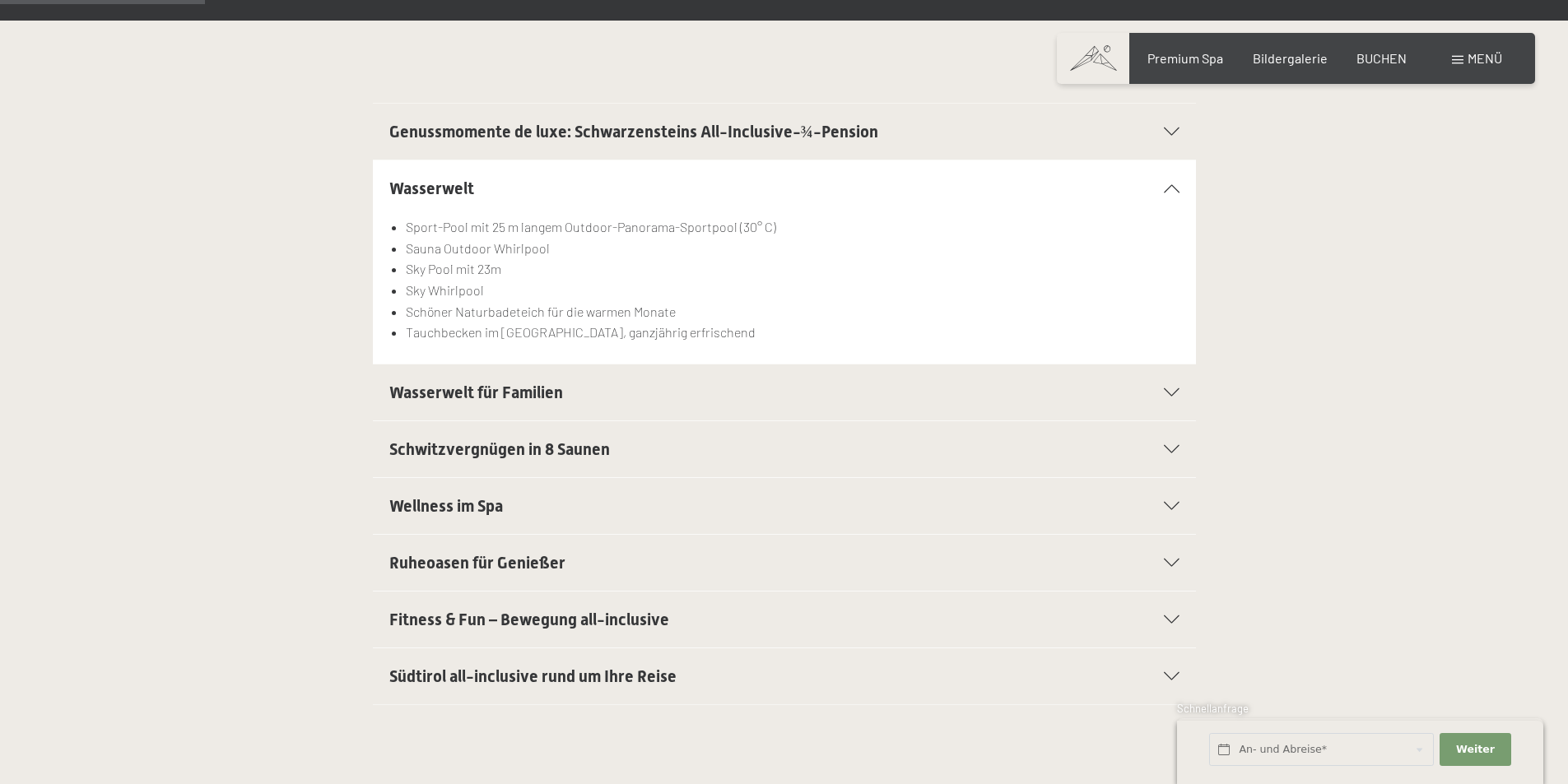
click at [467, 395] on span "Wasserwelt für Familien" at bounding box center [476, 392] width 173 height 20
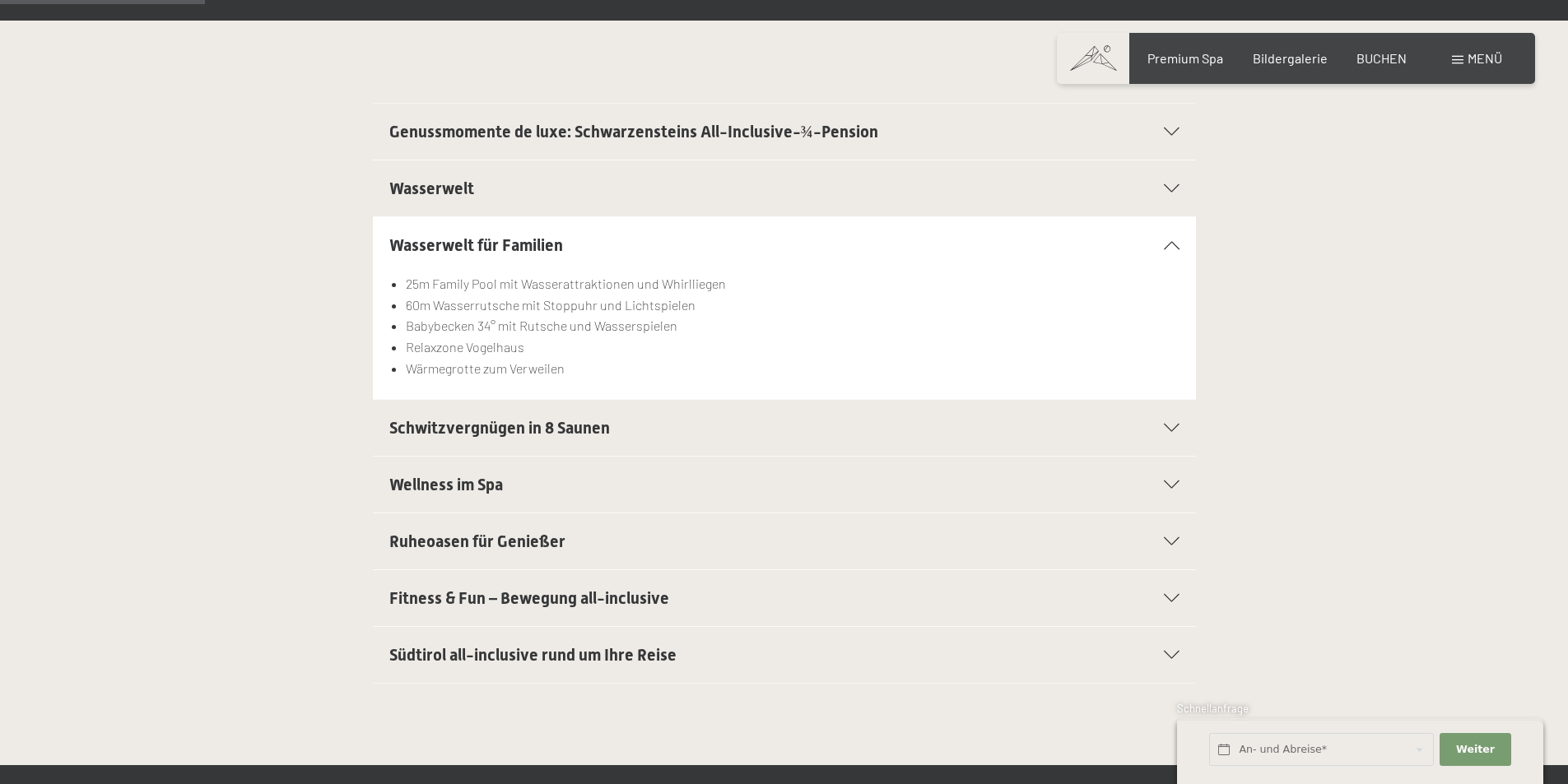
click at [478, 430] on span "Schwitzvergnügen in 8 Saunen" at bounding box center [500, 428] width 220 height 20
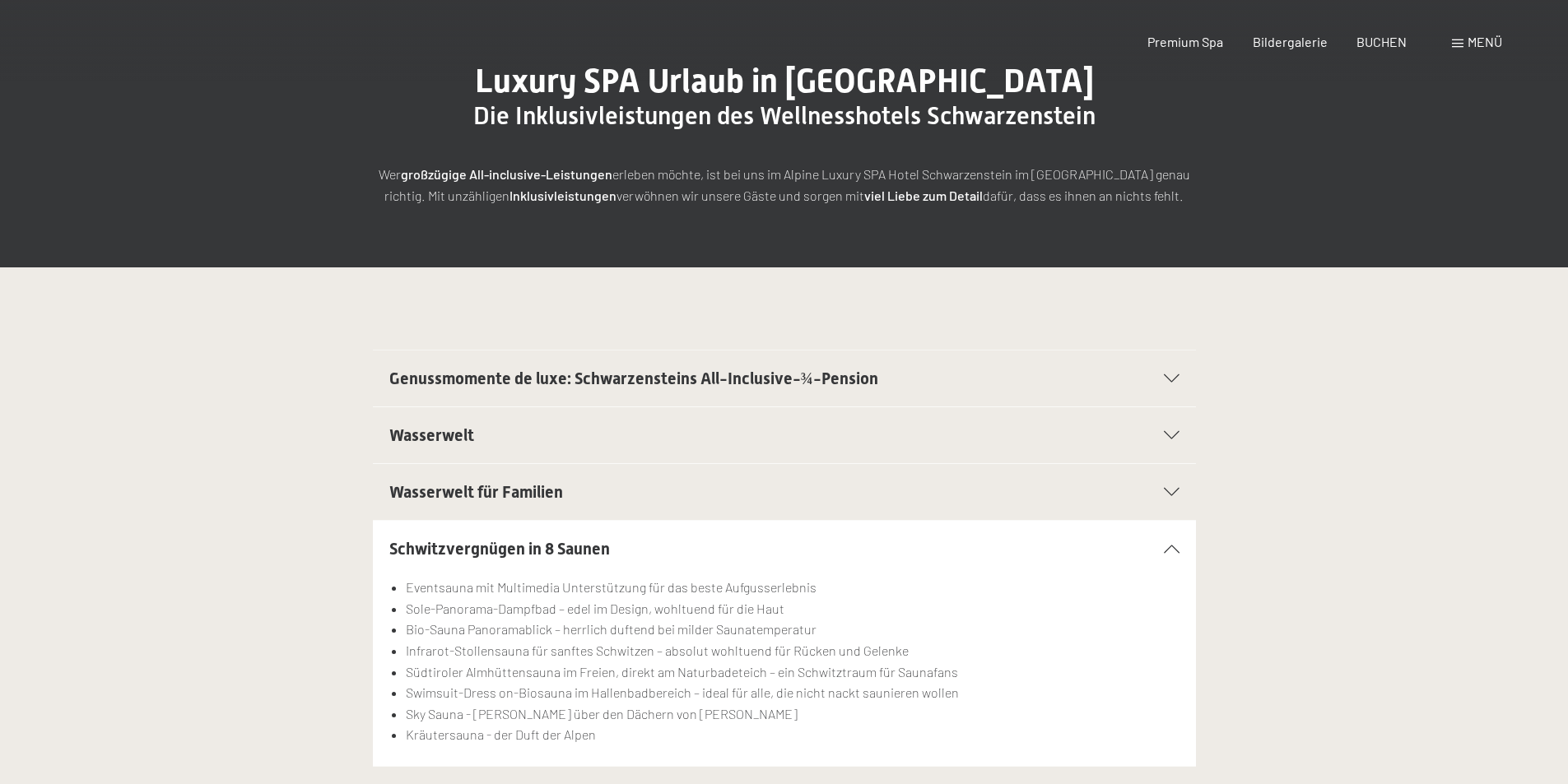
scroll to position [0, 0]
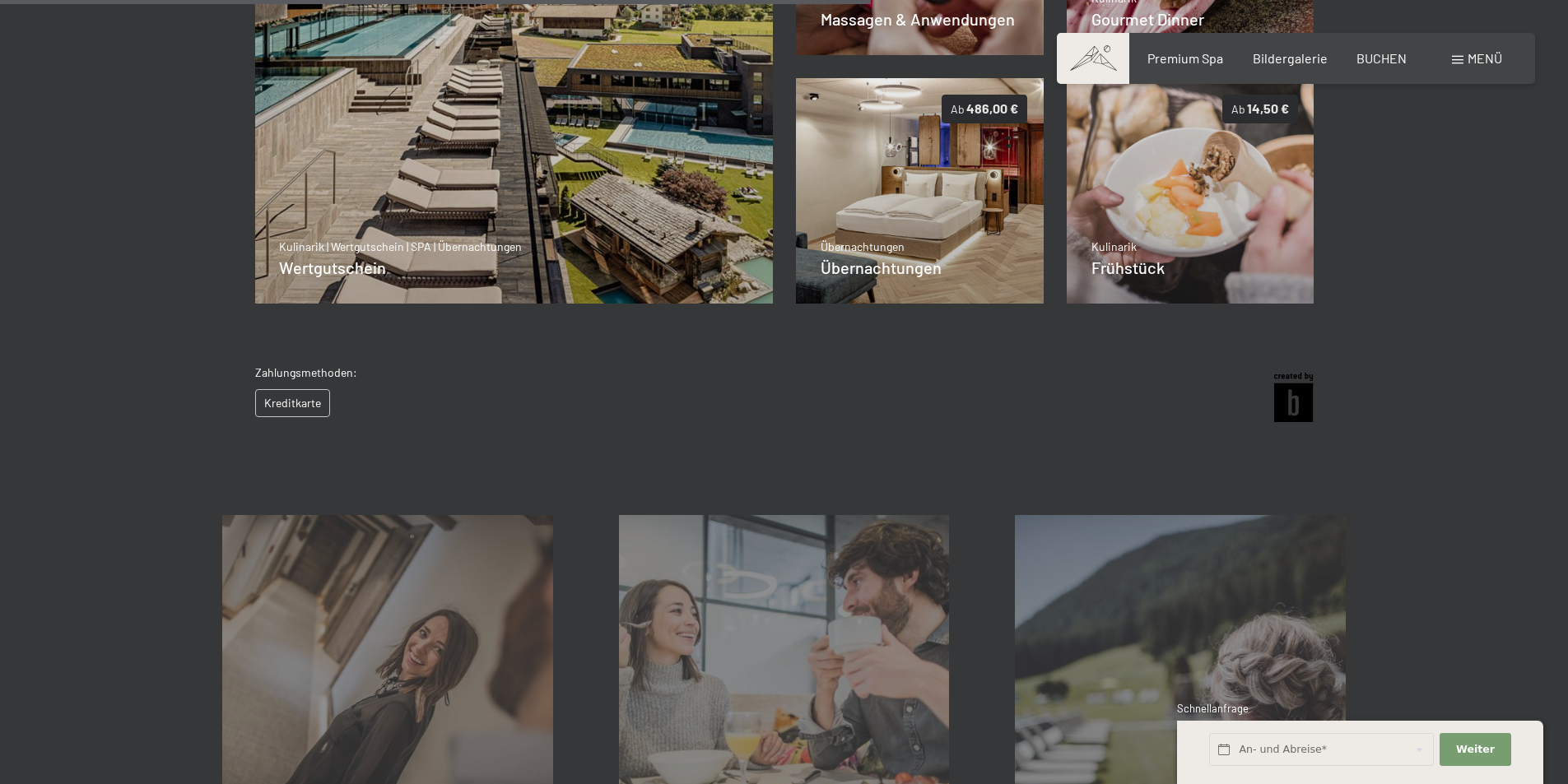
scroll to position [814, 0]
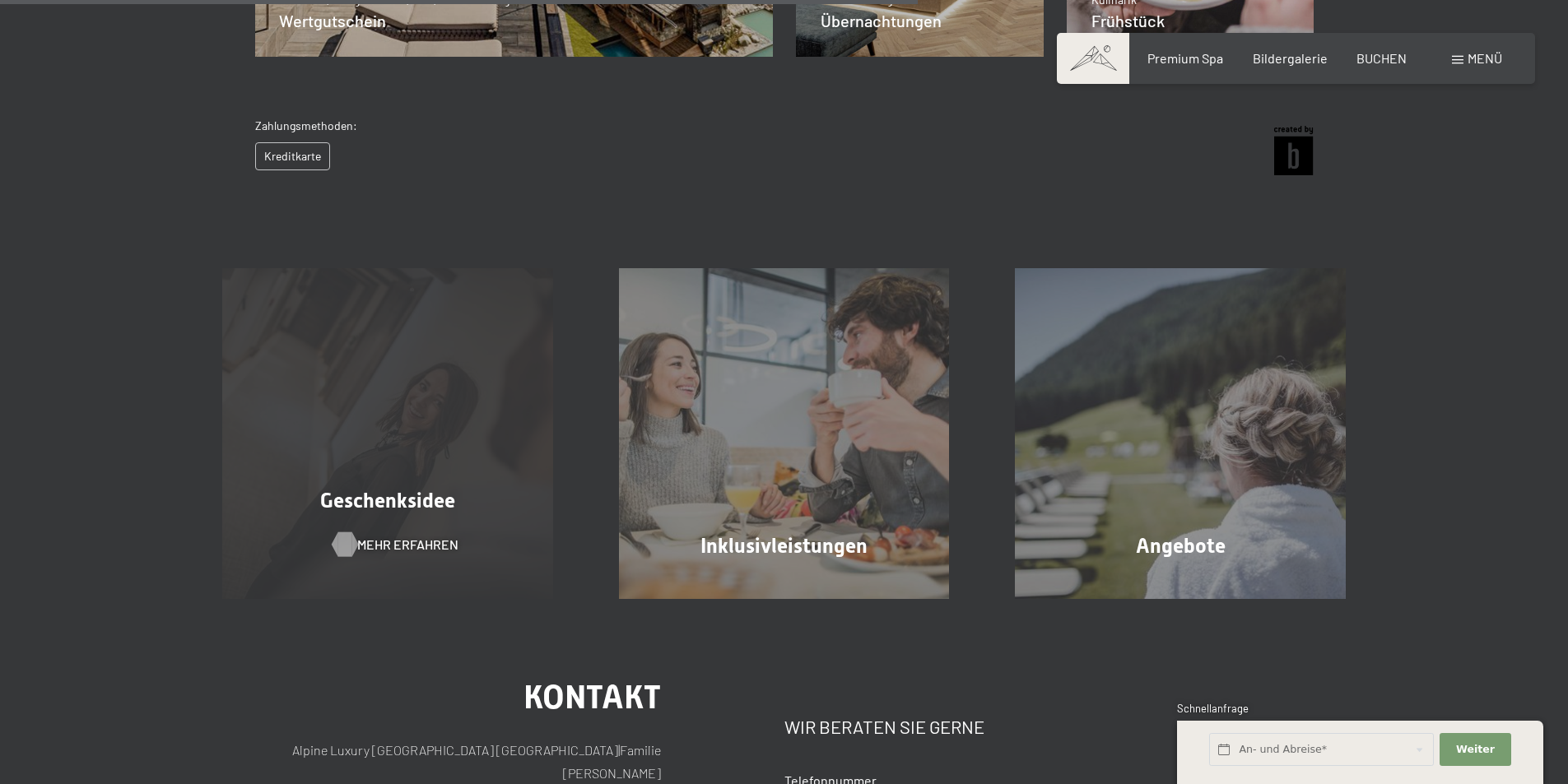
click at [368, 537] on span "Mehr erfahren" at bounding box center [408, 545] width 101 height 18
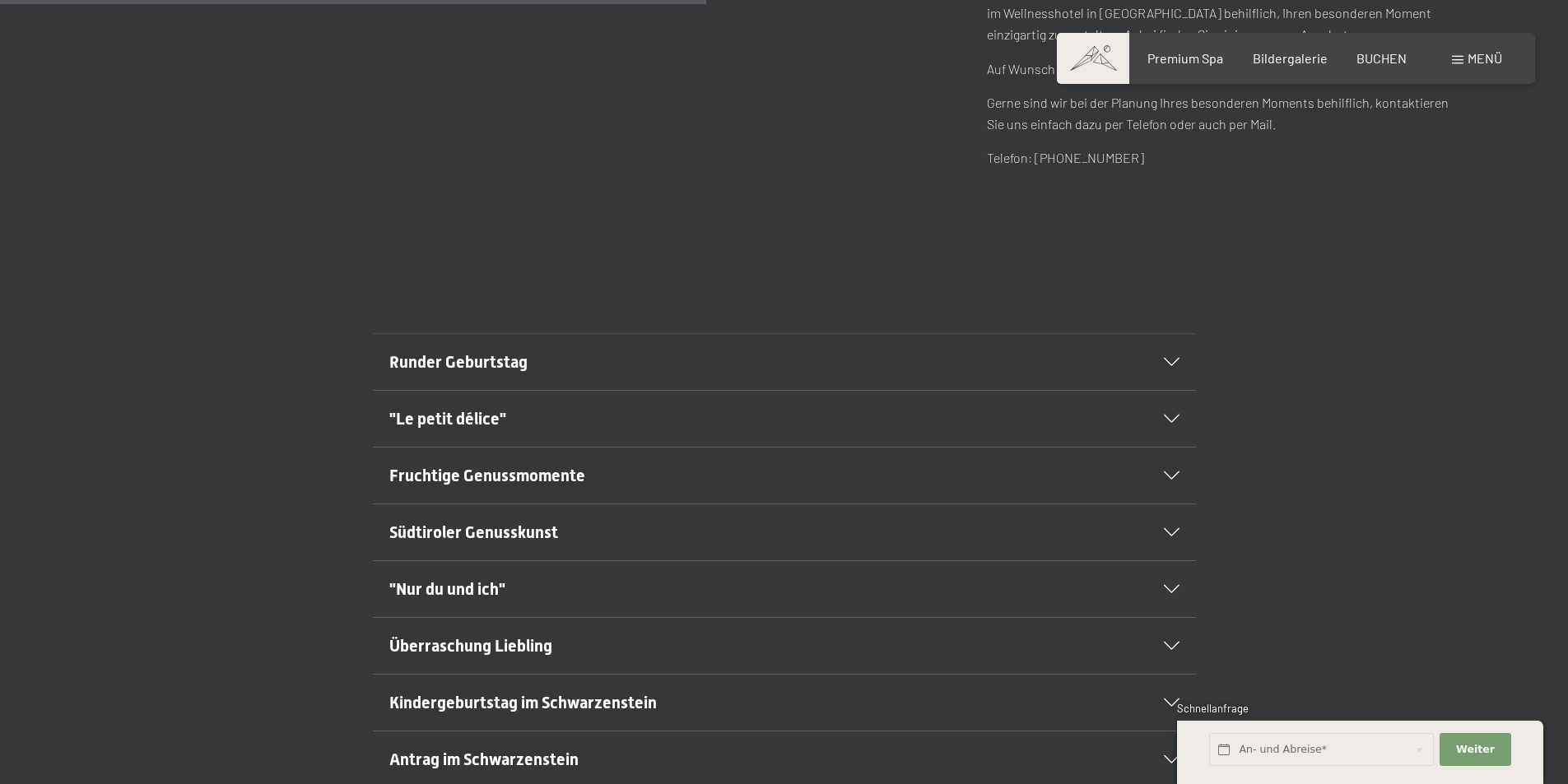
scroll to position [905, 0]
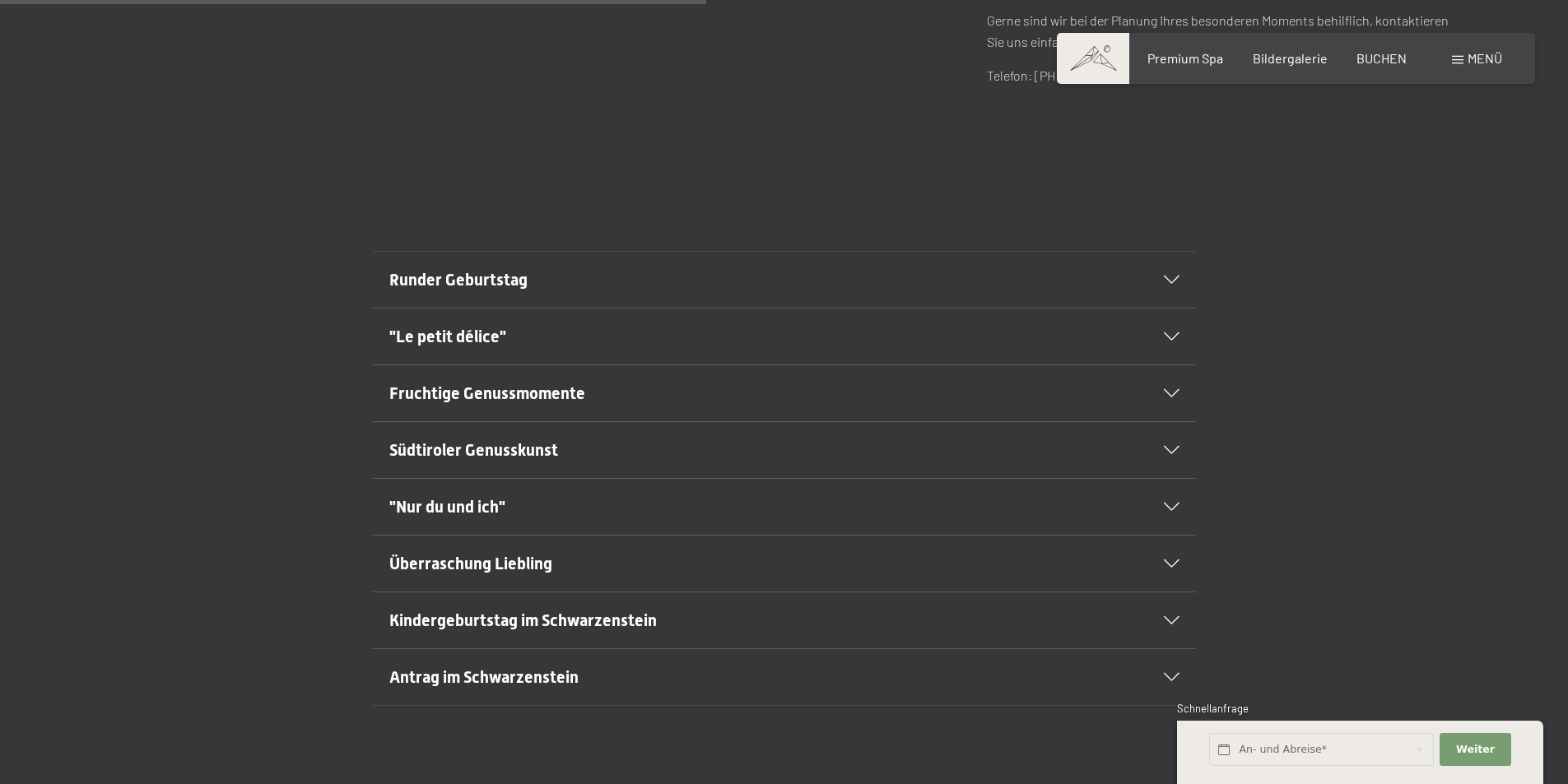
click at [467, 273] on span "Runder Geburtstag" at bounding box center [458, 279] width 138 height 20
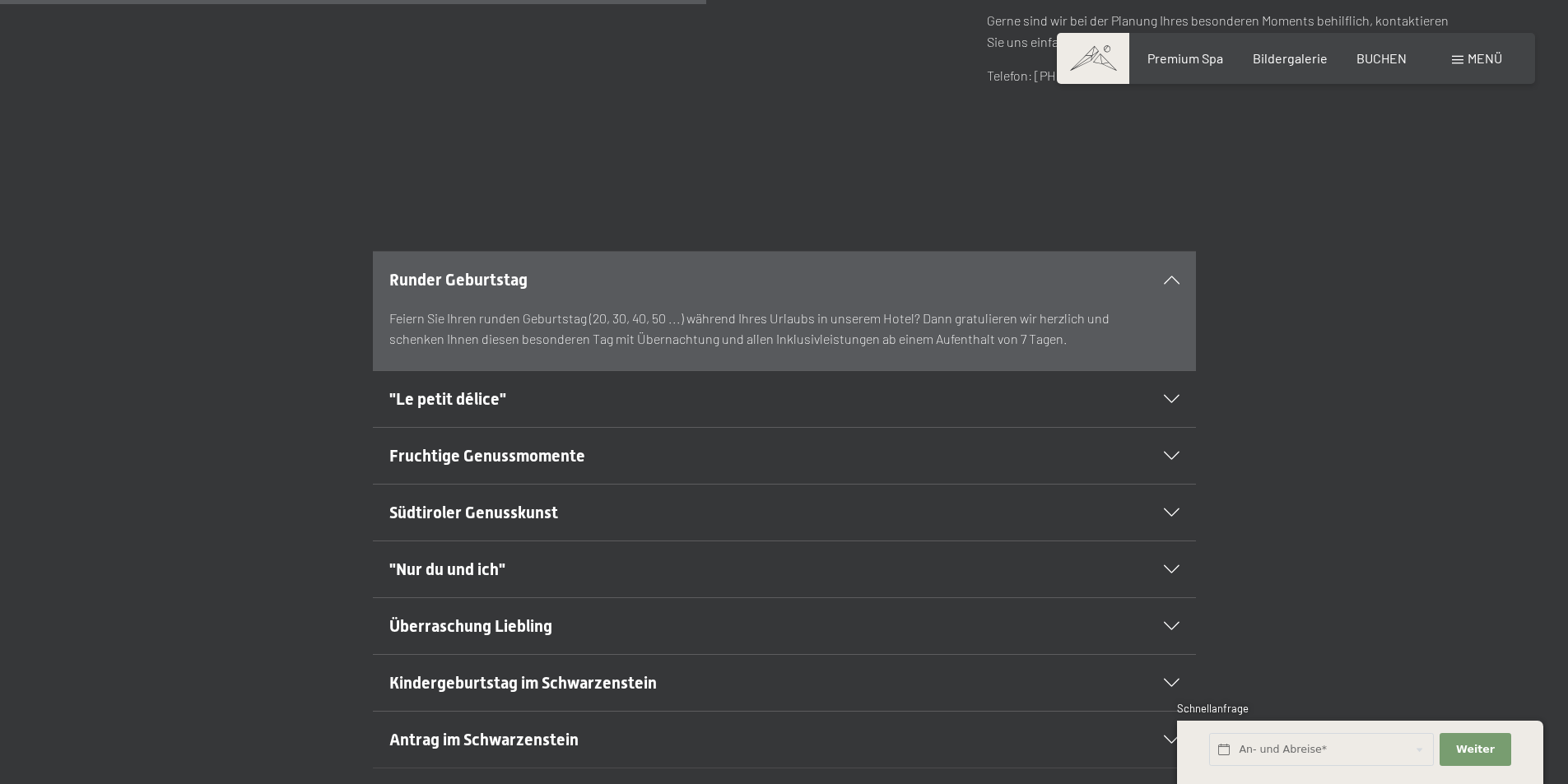
click at [1157, 272] on div "Runder Geburtstag" at bounding box center [784, 279] width 790 height 56
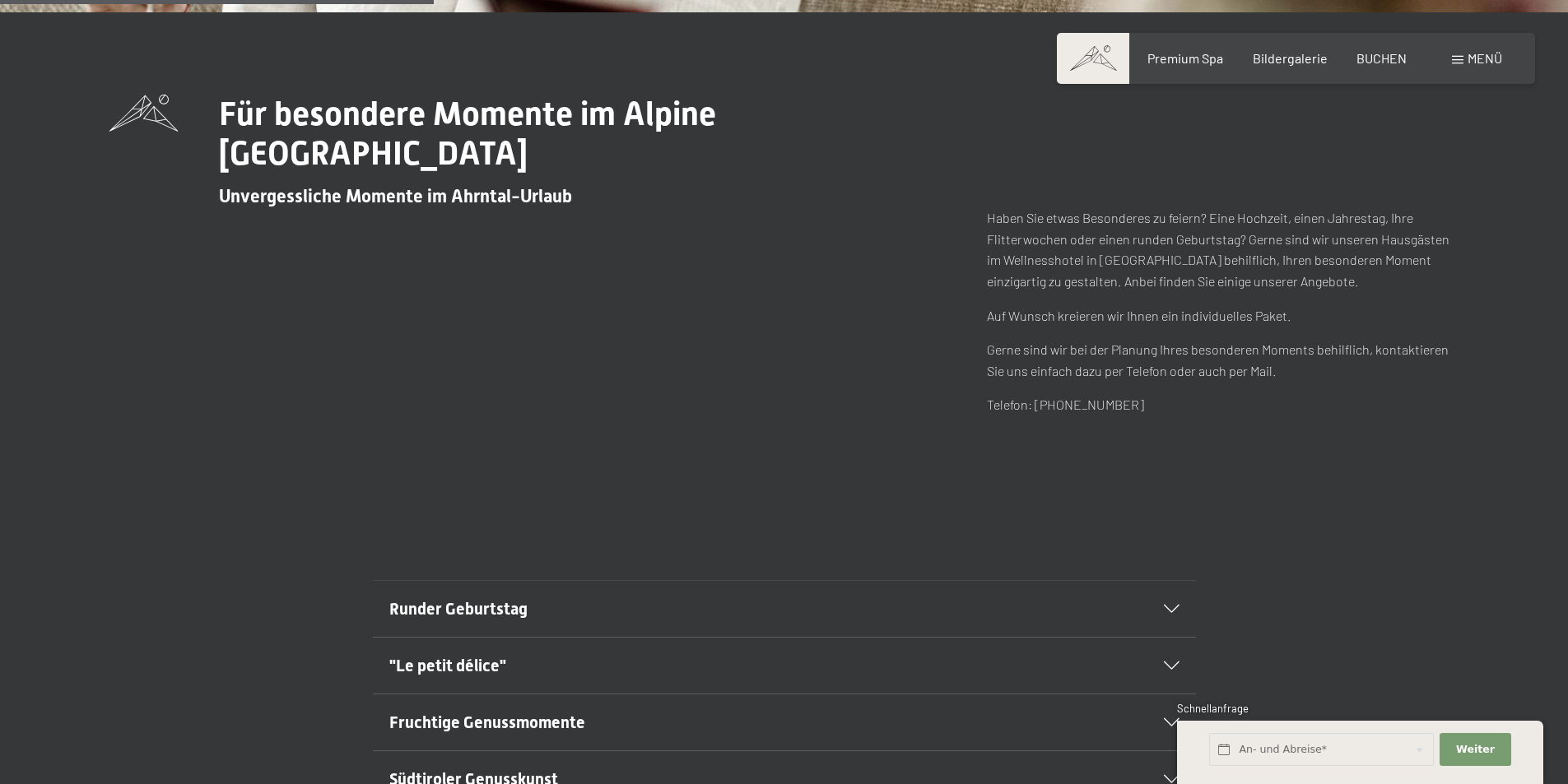
scroll to position [165, 0]
